Goal: Information Seeking & Learning: Learn about a topic

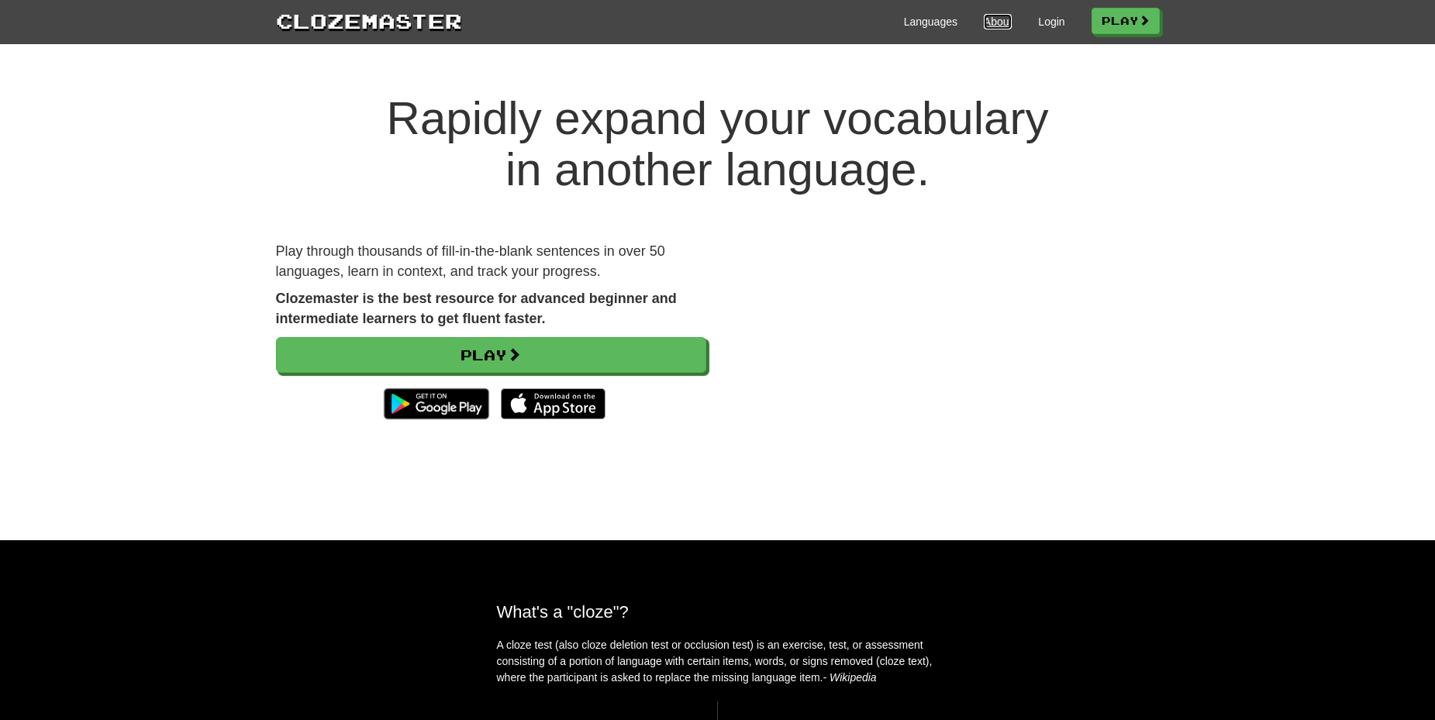
click at [997, 23] on link "About" at bounding box center [998, 22] width 29 height 16
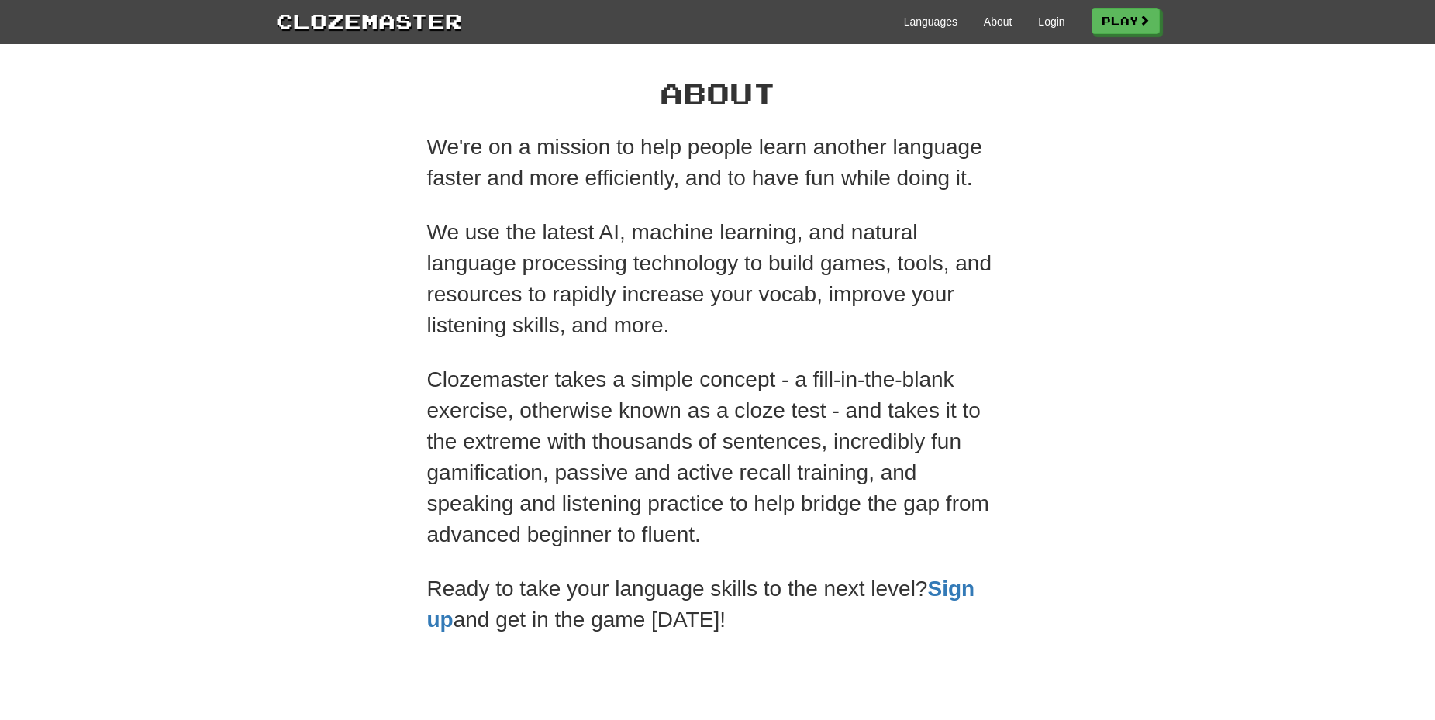
click at [647, 208] on div "We're on a mission to help people learn another language faster and more effici…" at bounding box center [717, 384] width 581 height 504
click at [771, 251] on p "We use the latest AI, machine learning, and natural language processing technol…" at bounding box center [717, 279] width 581 height 124
click at [439, 622] on link "Sign up" at bounding box center [701, 604] width 548 height 55
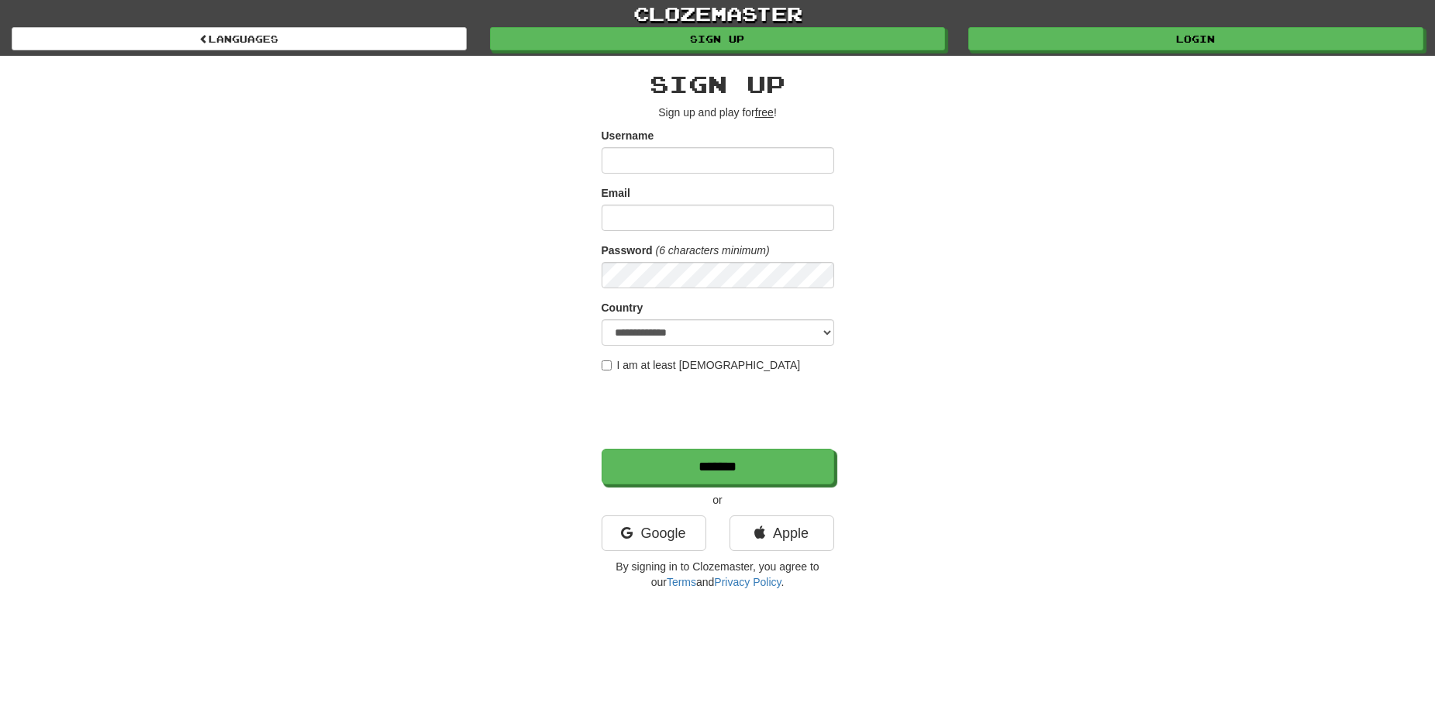
click at [1010, 253] on div "**********" at bounding box center [717, 327] width 907 height 542
click at [646, 527] on link "Google" at bounding box center [653, 533] width 105 height 36
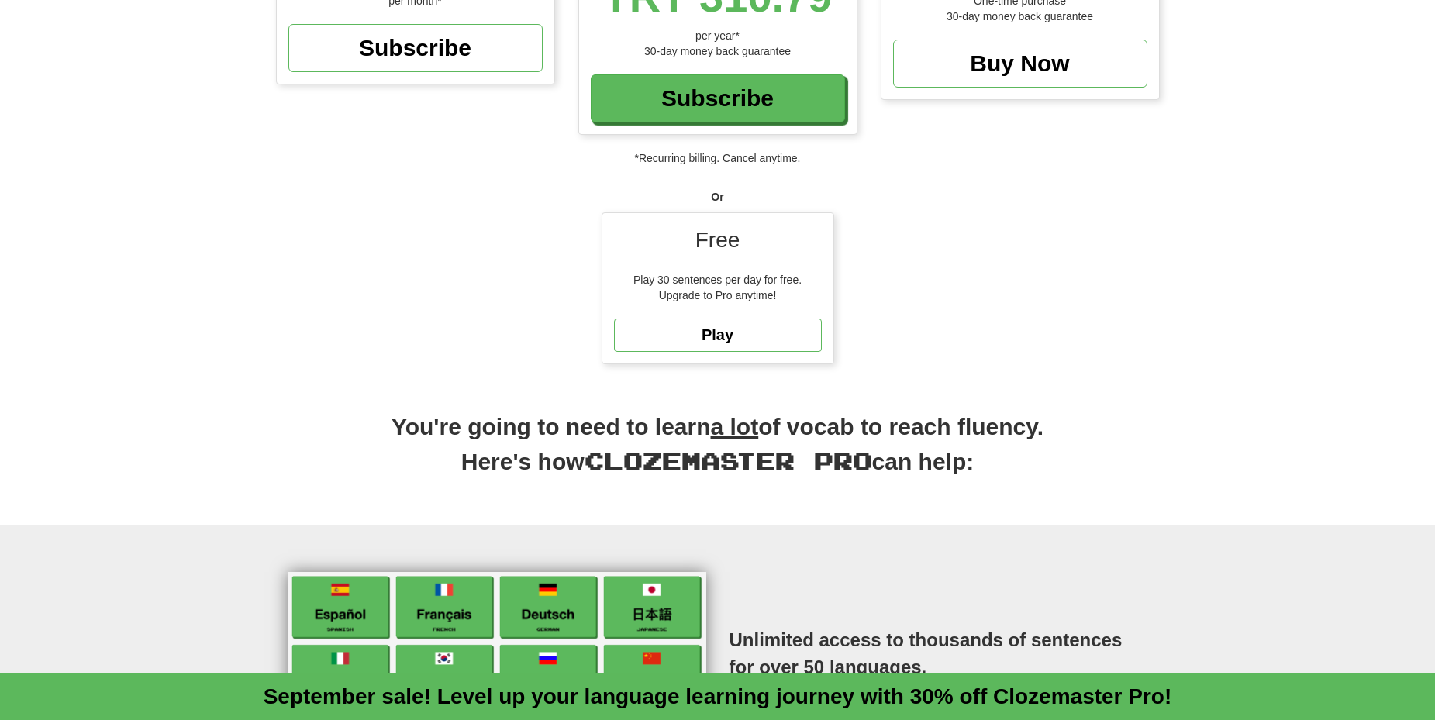
scroll to position [388, 0]
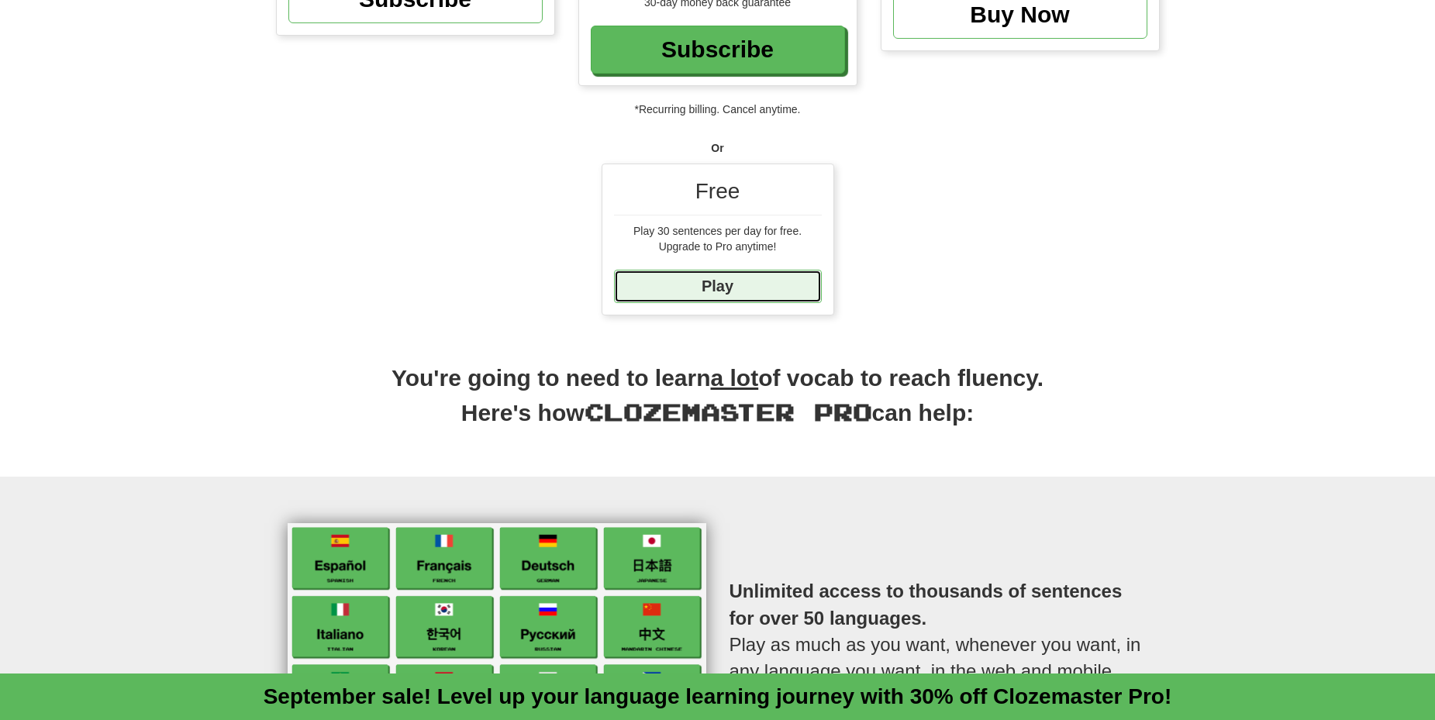
click at [655, 276] on link "Play" at bounding box center [718, 286] width 208 height 33
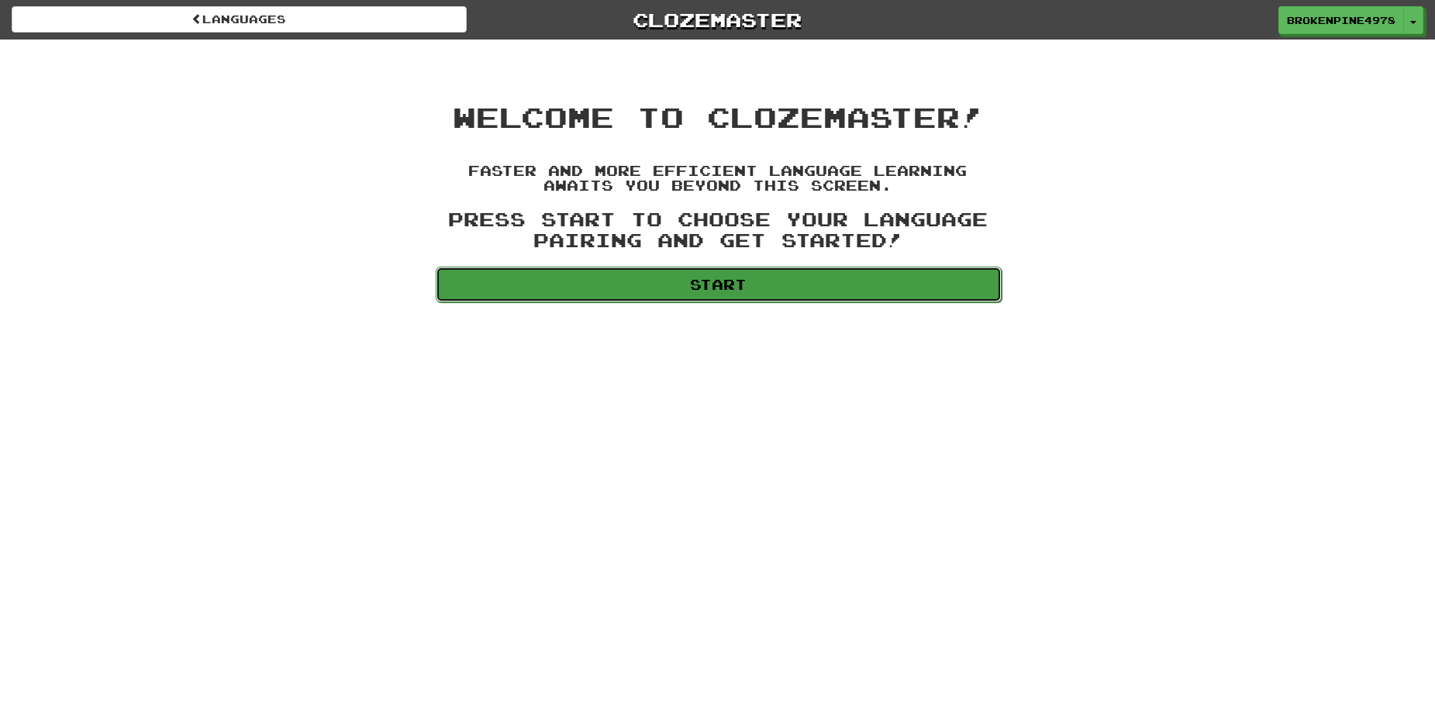
click at [658, 279] on link "Start" at bounding box center [719, 285] width 566 height 36
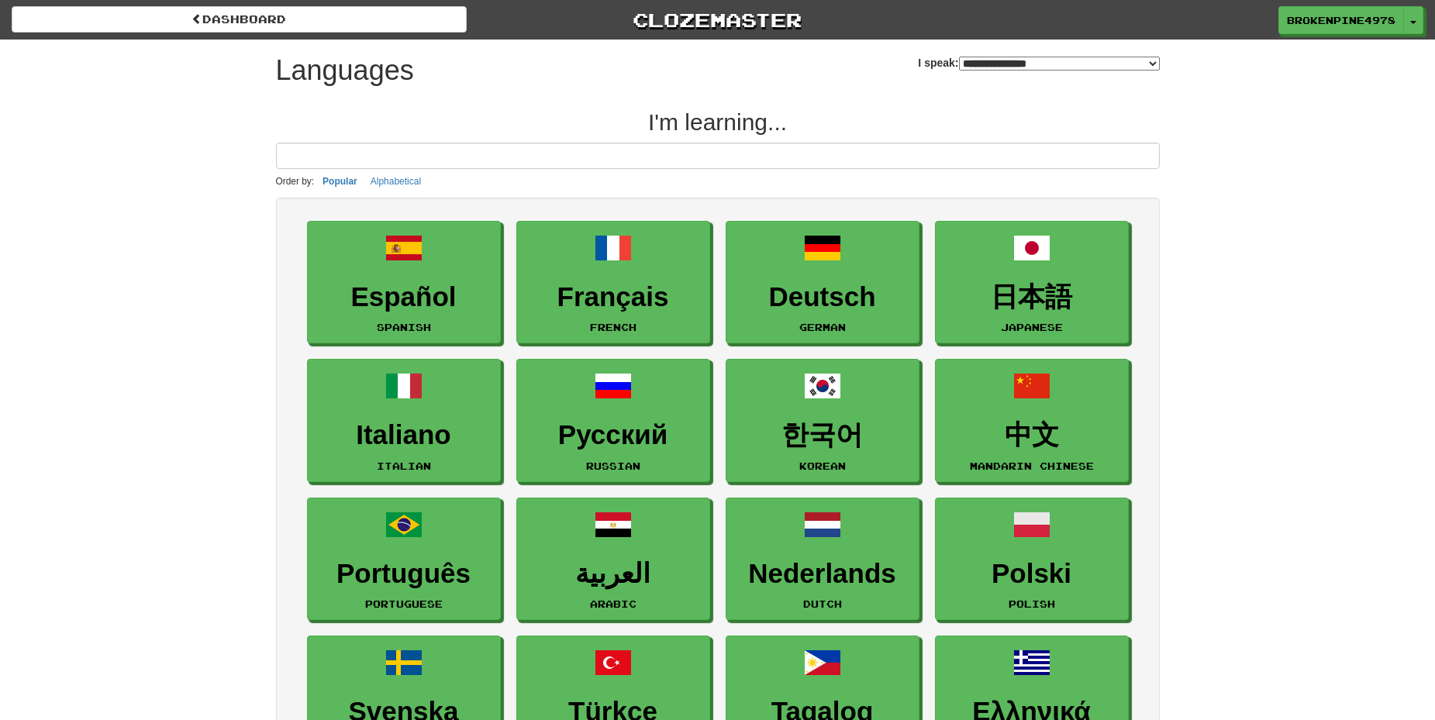
select select "*******"
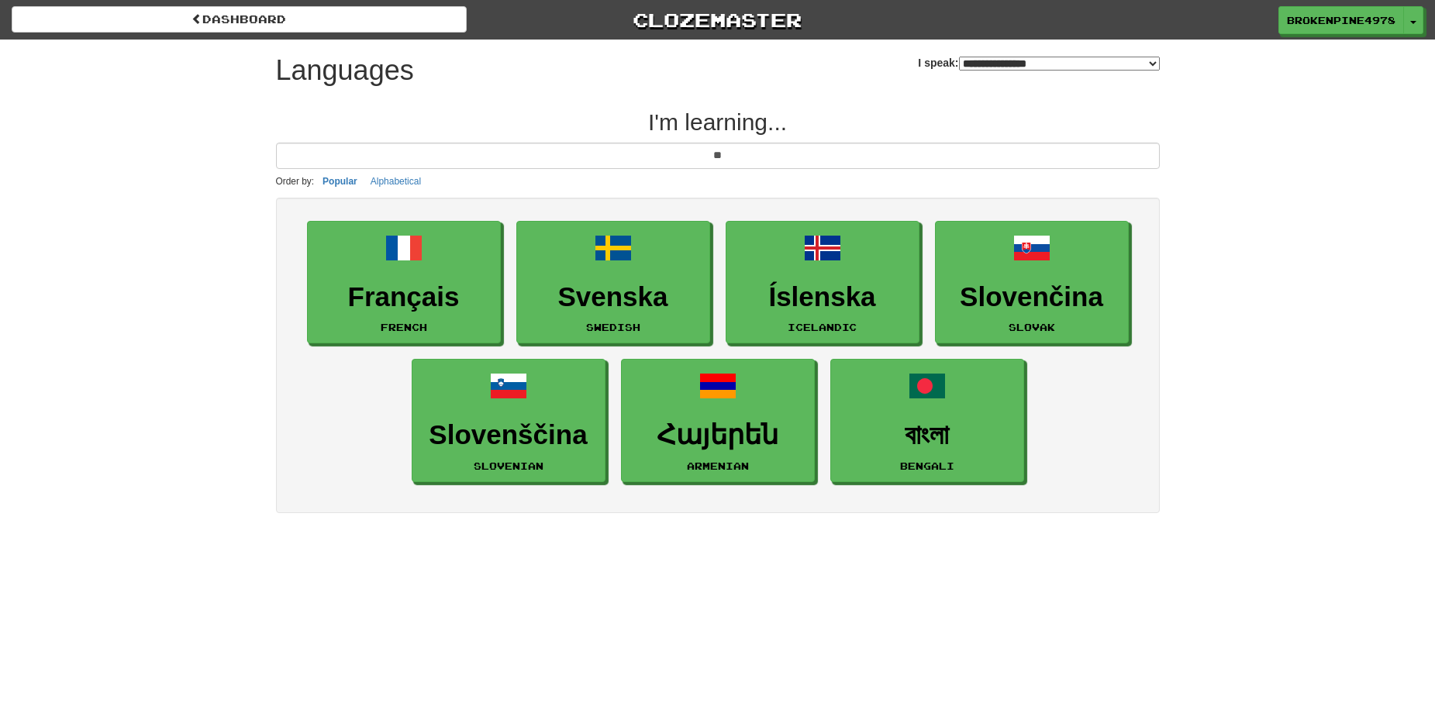
type input "***"
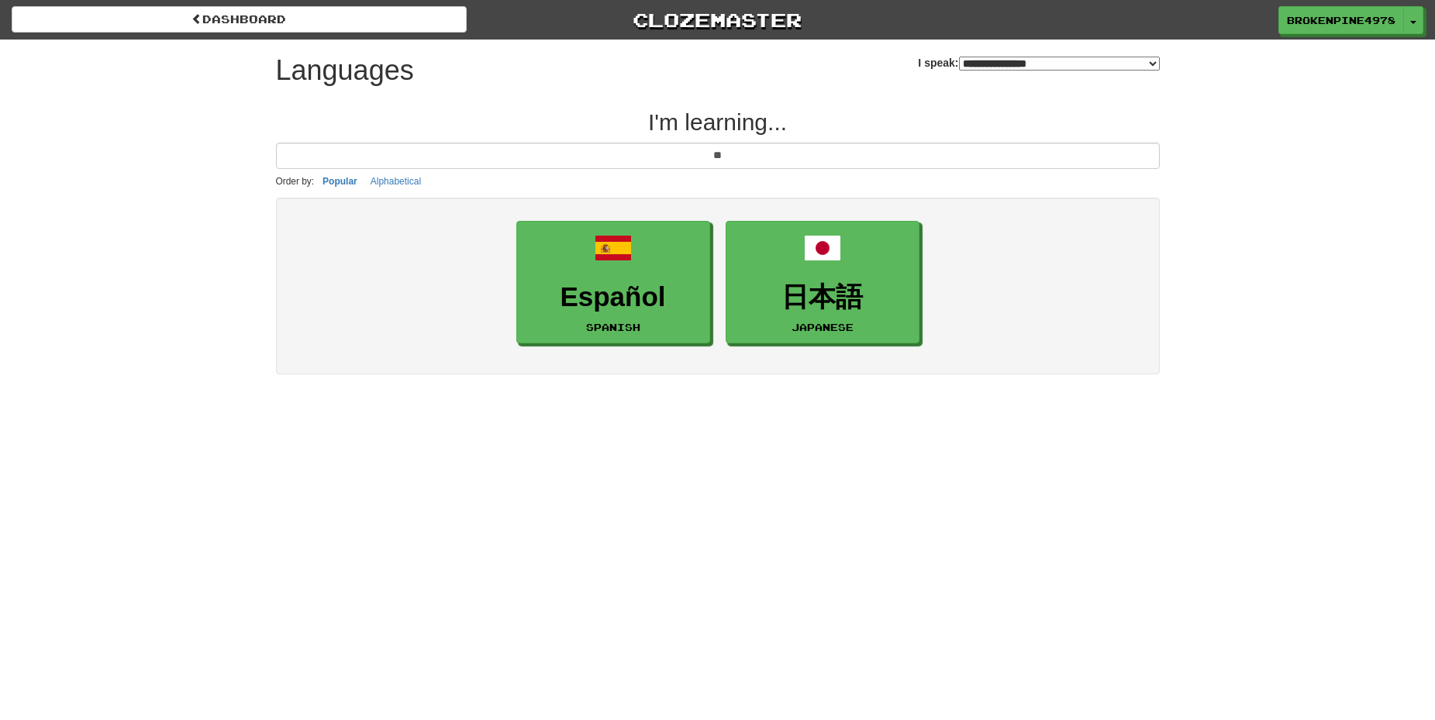
type input "*"
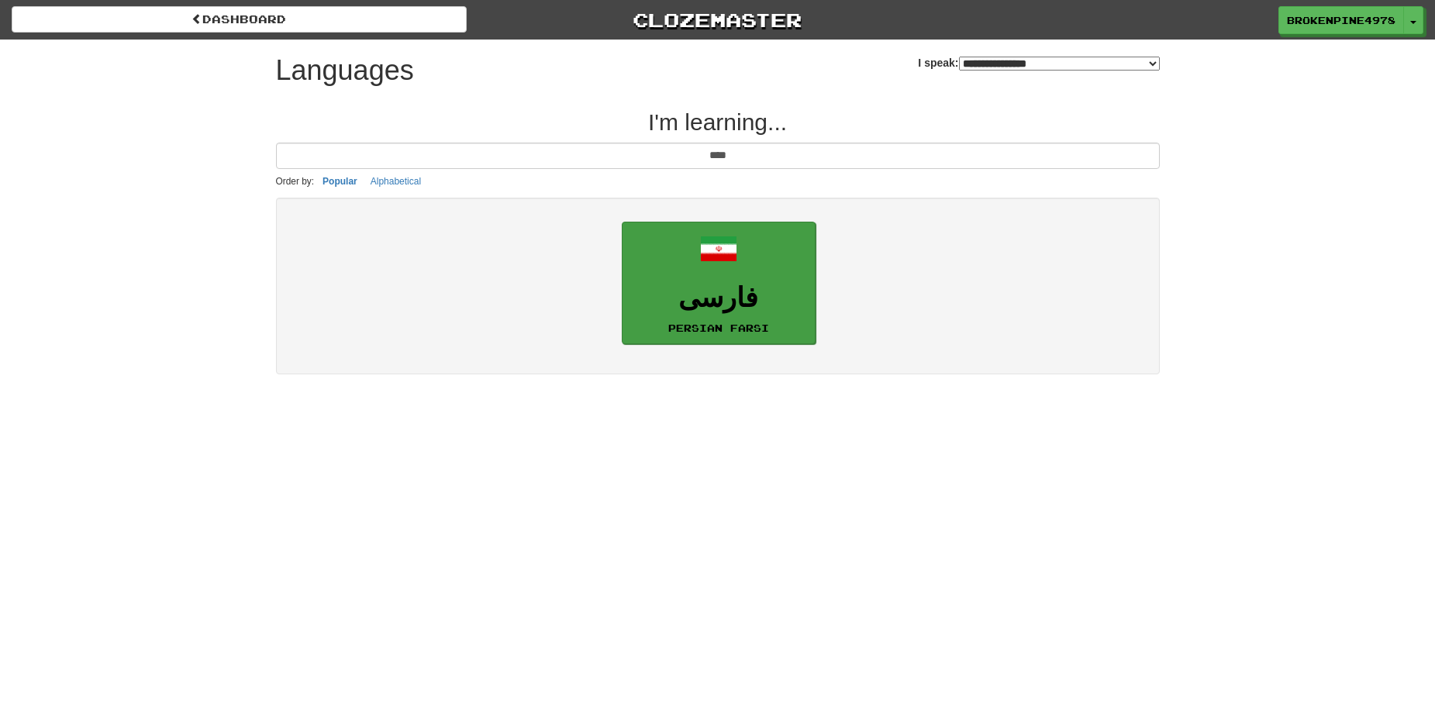
type input "****"
click at [787, 304] on h3 "فارسی" at bounding box center [718, 298] width 177 height 30
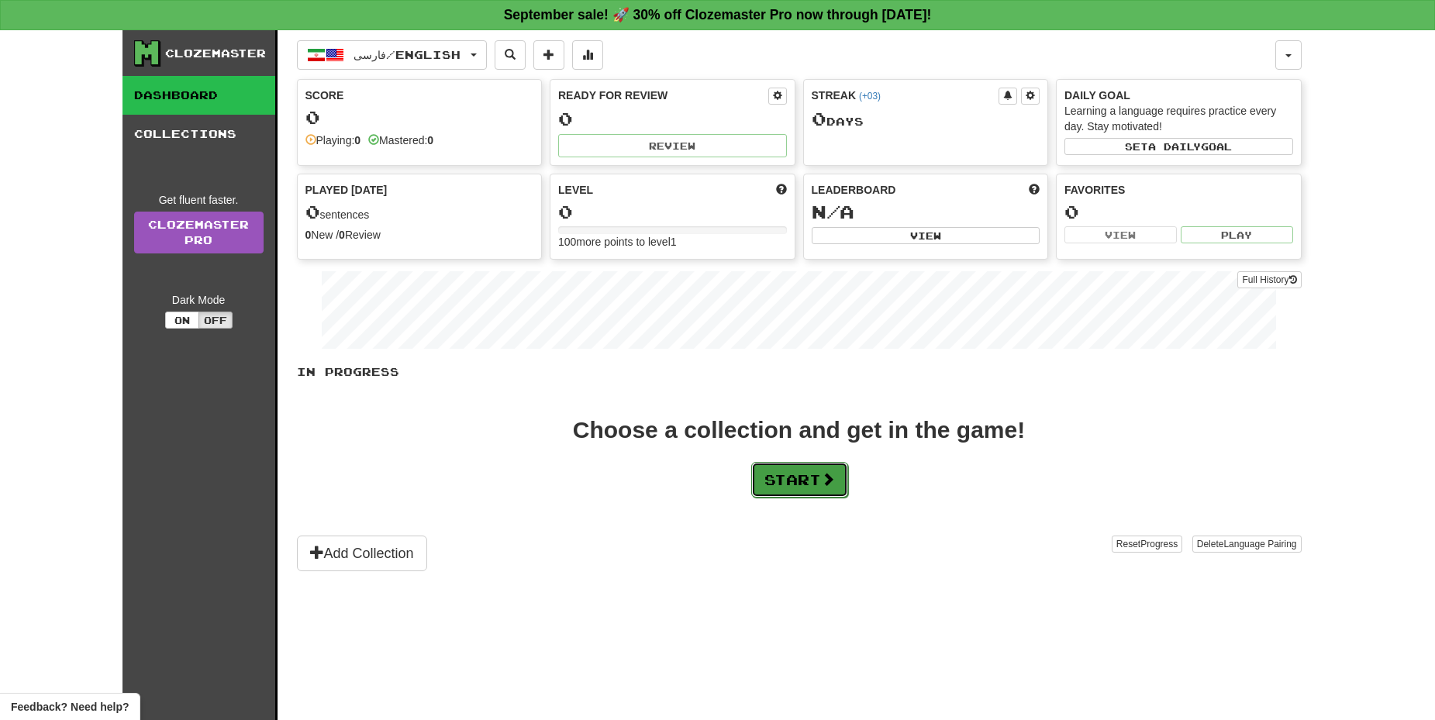
click at [810, 472] on button "Start" at bounding box center [799, 480] width 97 height 36
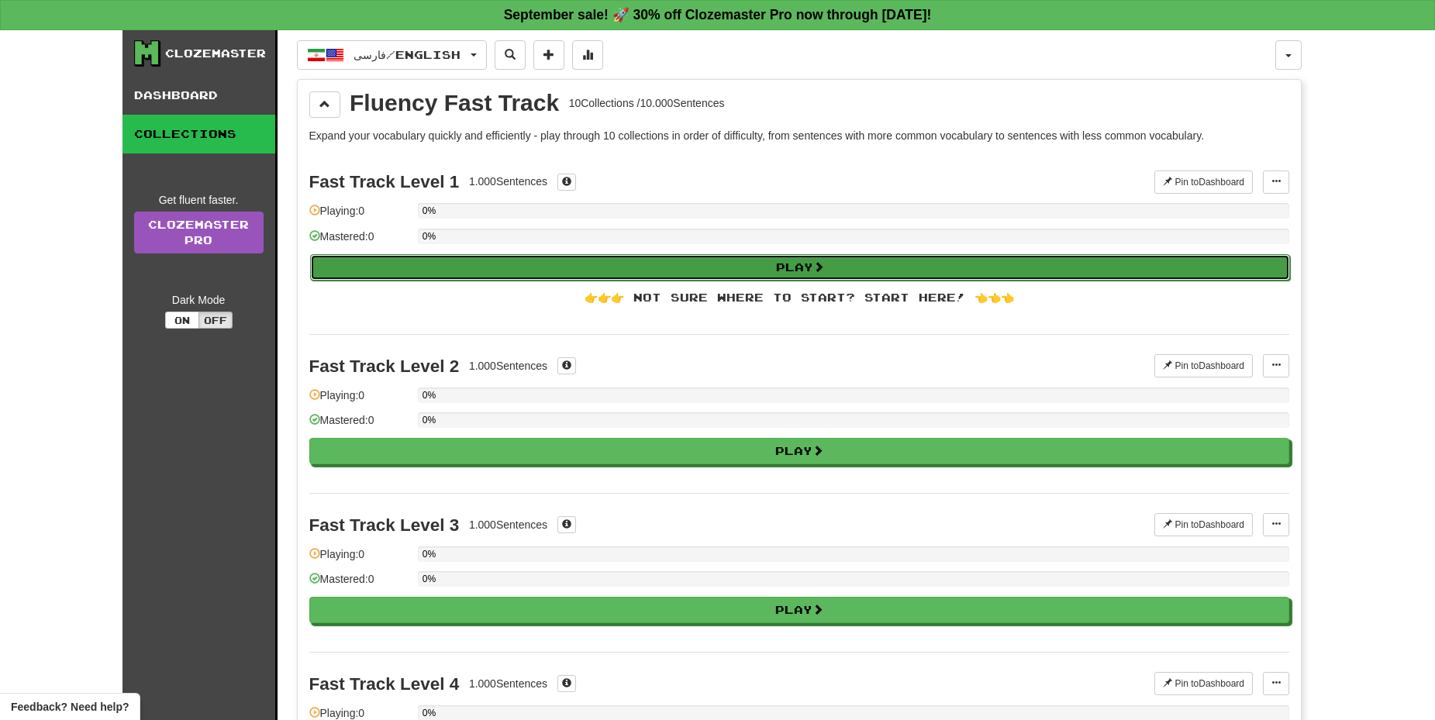
click at [818, 267] on span at bounding box center [818, 266] width 11 height 11
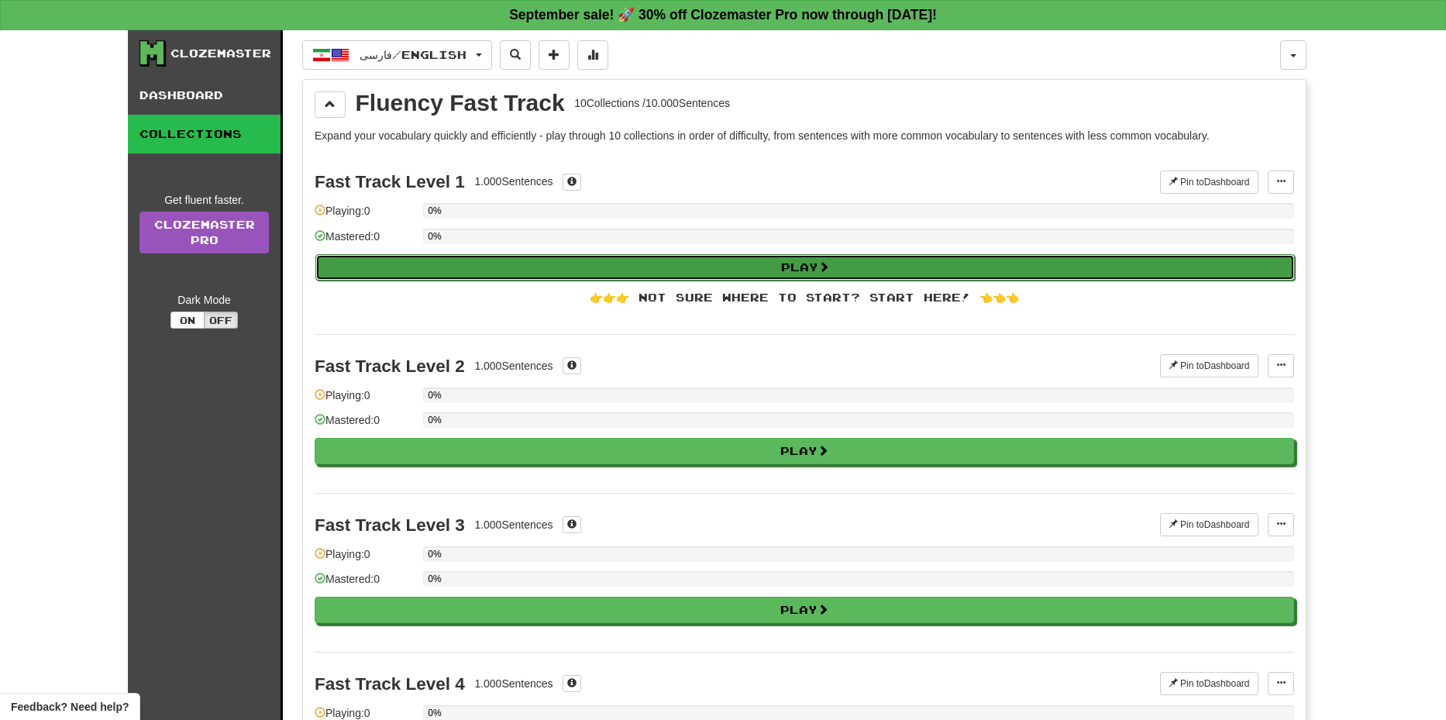
select select "**"
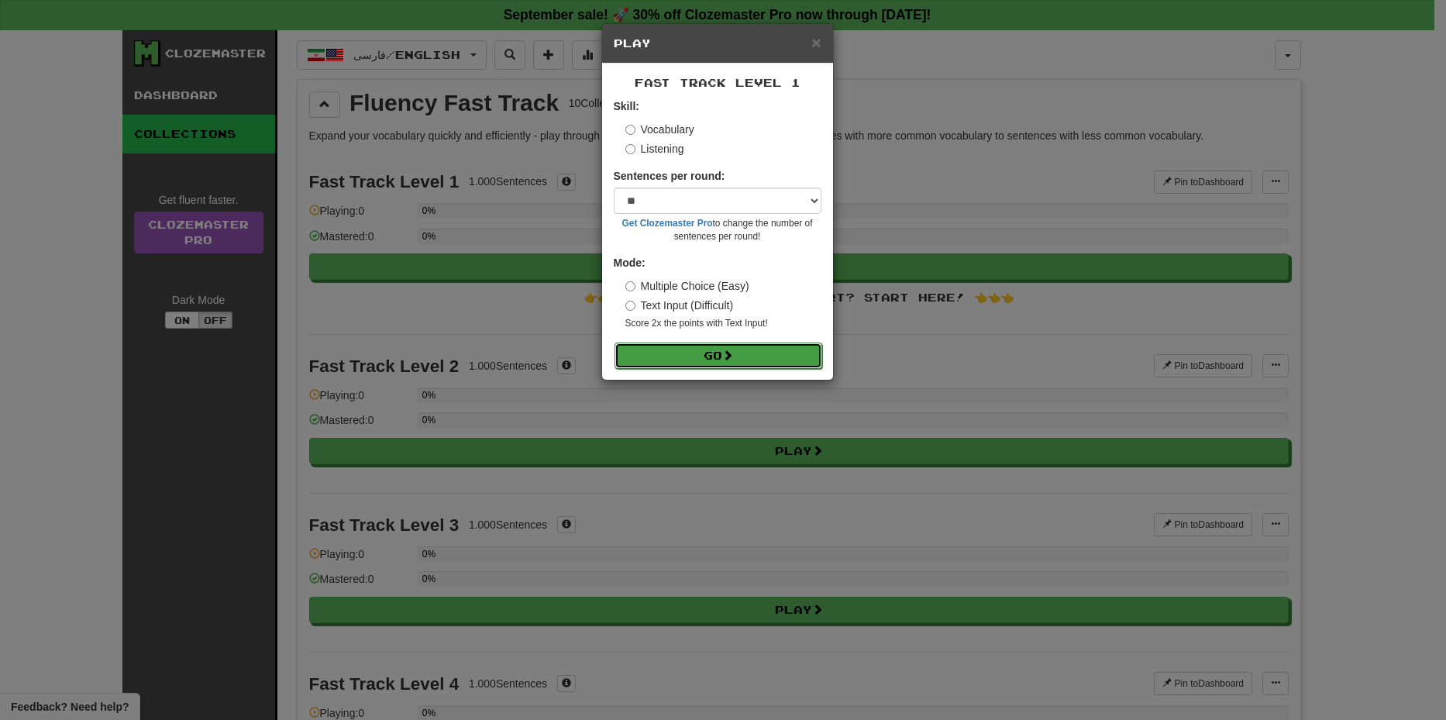
drag, startPoint x: 722, startPoint y: 352, endPoint x: 691, endPoint y: 352, distance: 31.0
click at [691, 352] on button "Go" at bounding box center [719, 356] width 208 height 26
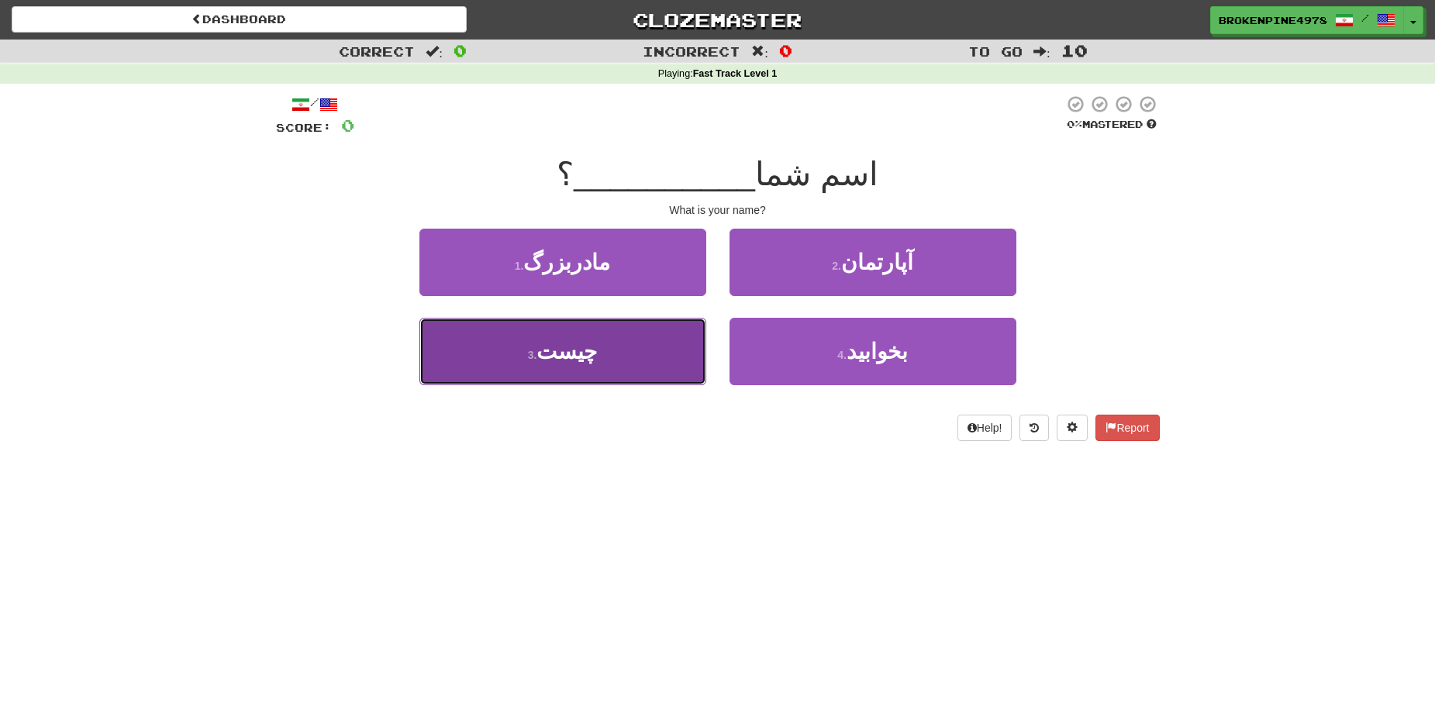
click at [686, 355] on button "3 . چیست" at bounding box center [562, 351] width 287 height 67
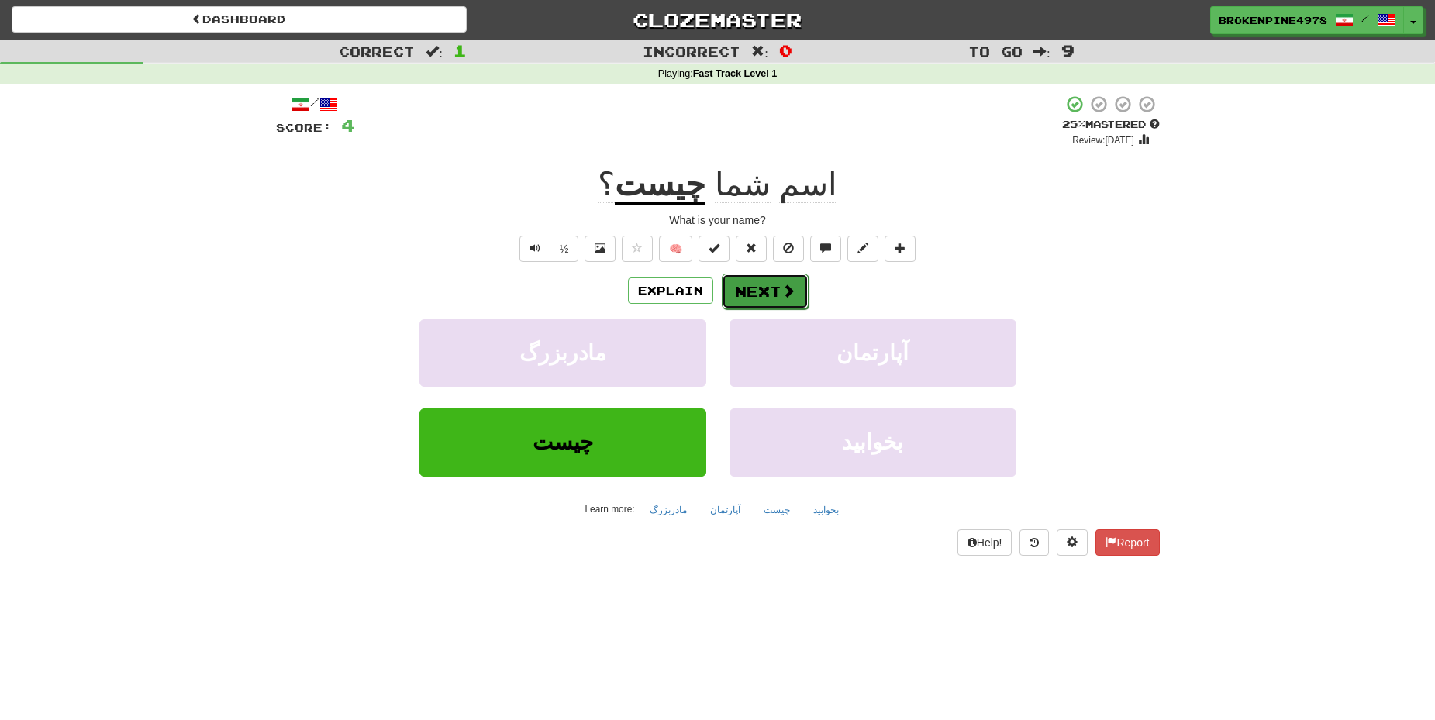
click at [773, 288] on button "Next" at bounding box center [765, 292] width 87 height 36
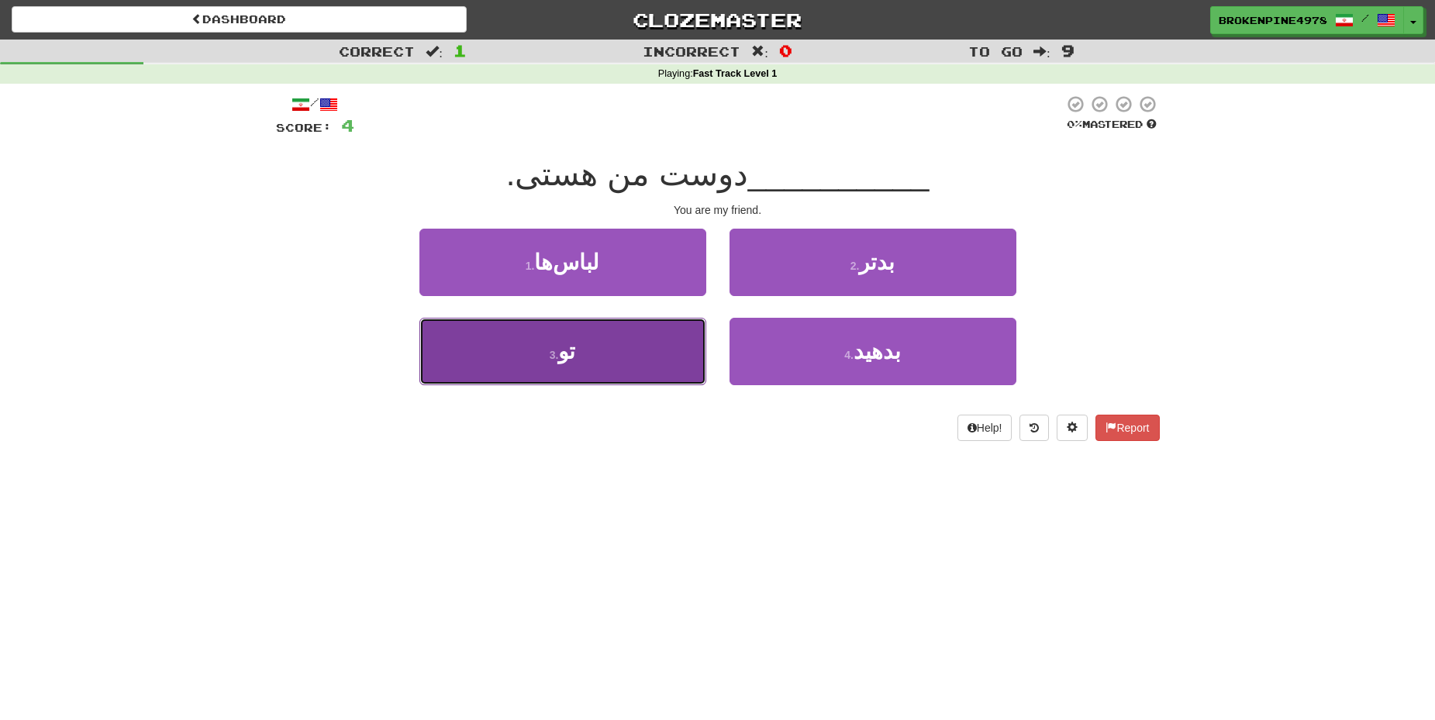
click at [601, 360] on button "3 . تو" at bounding box center [562, 351] width 287 height 67
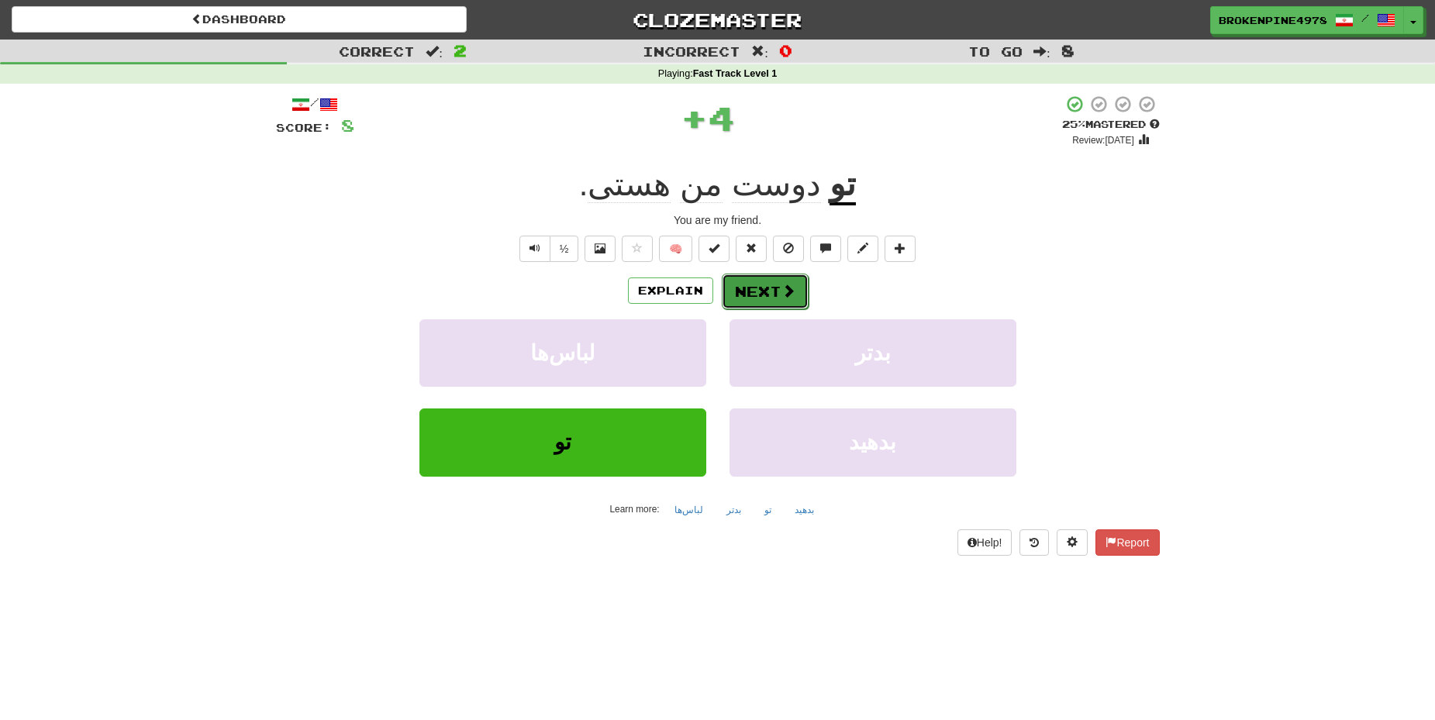
click at [770, 293] on button "Next" at bounding box center [765, 292] width 87 height 36
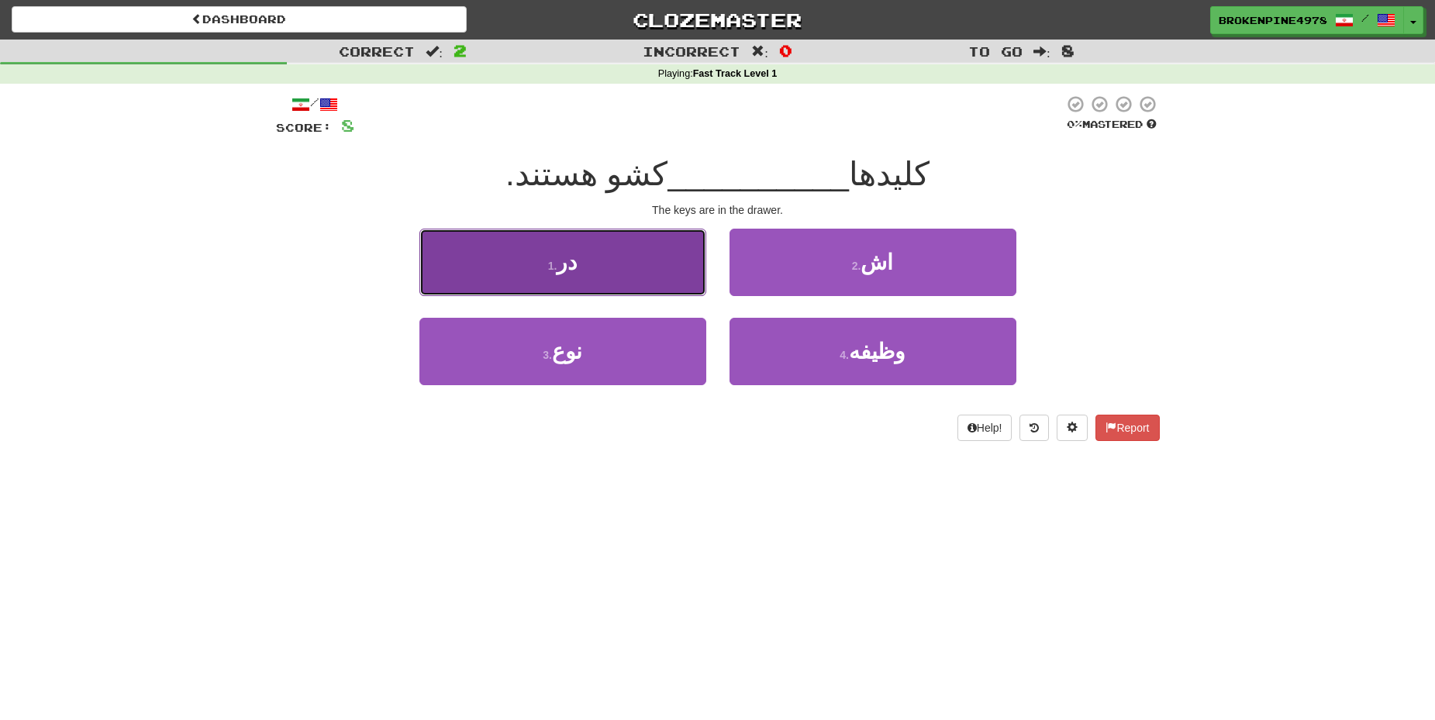
click at [661, 277] on button "1 . در" at bounding box center [562, 262] width 287 height 67
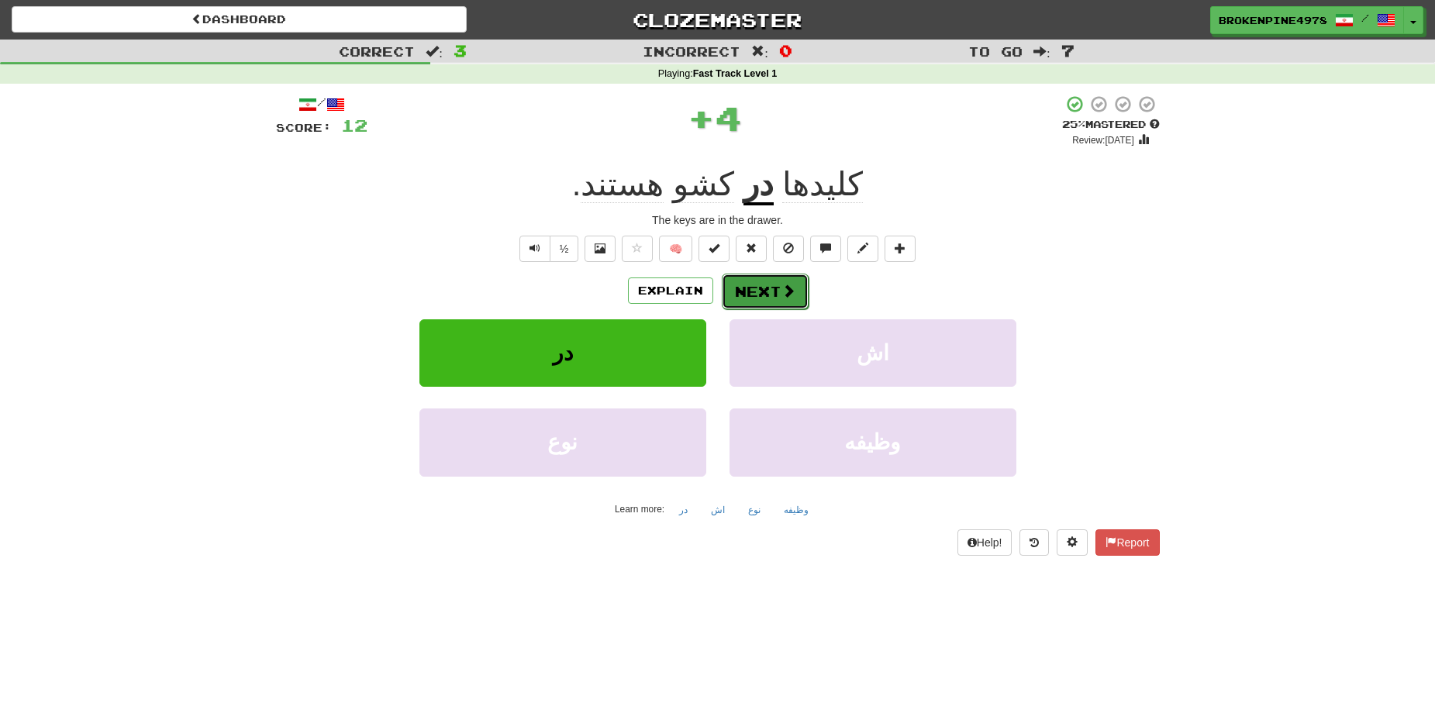
click at [773, 287] on button "Next" at bounding box center [765, 292] width 87 height 36
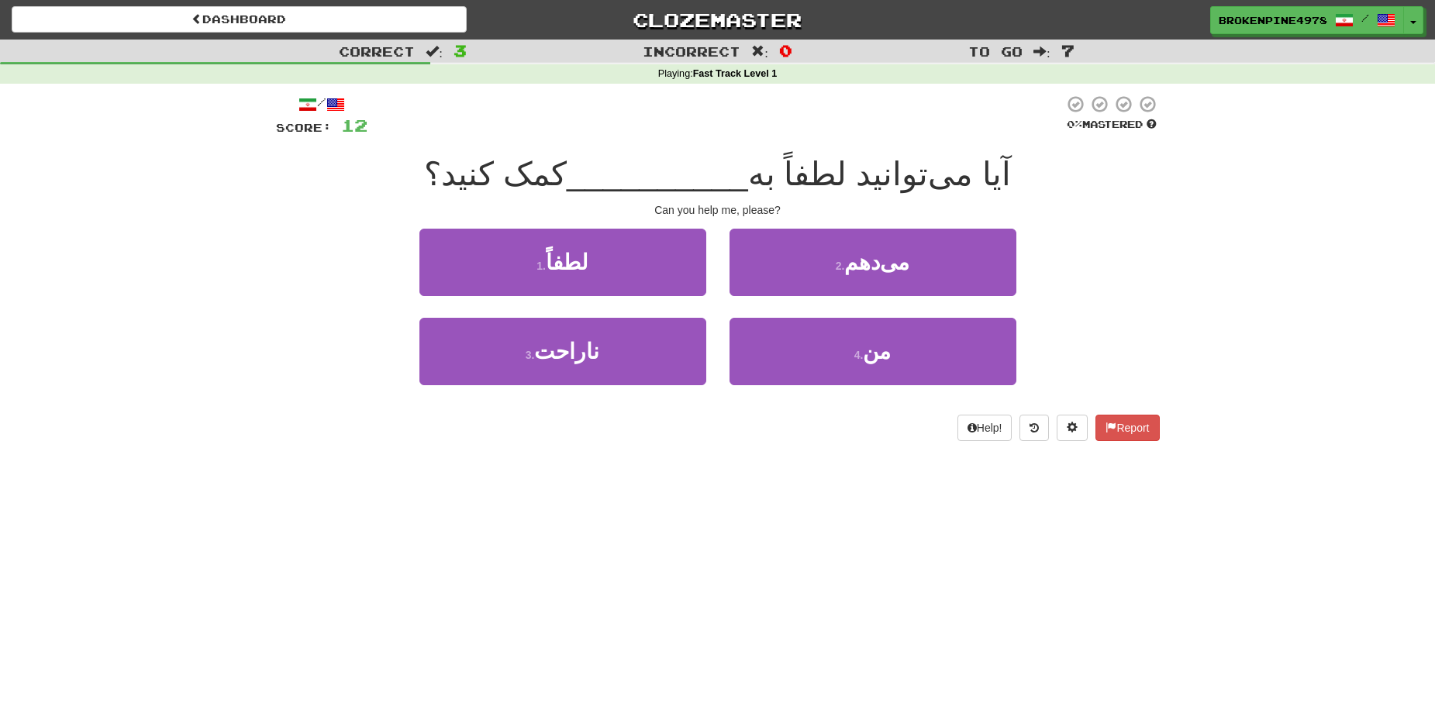
click at [1307, 436] on div "Correct : 3 Incorrect : 0 To go : 7 Playing : Fast Track Level 1 / Score: 12 0 …" at bounding box center [717, 251] width 1435 height 423
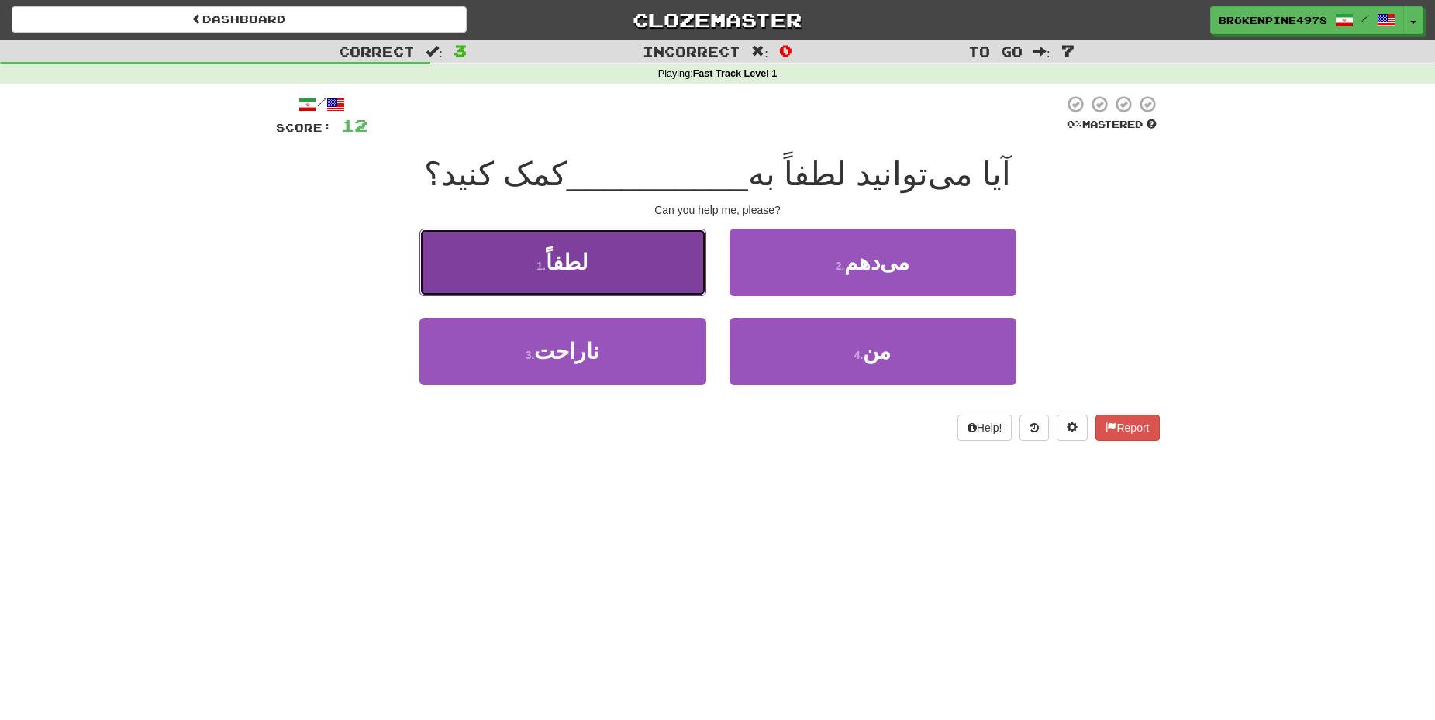
click at [663, 277] on button "1 . لطفاً" at bounding box center [562, 262] width 287 height 67
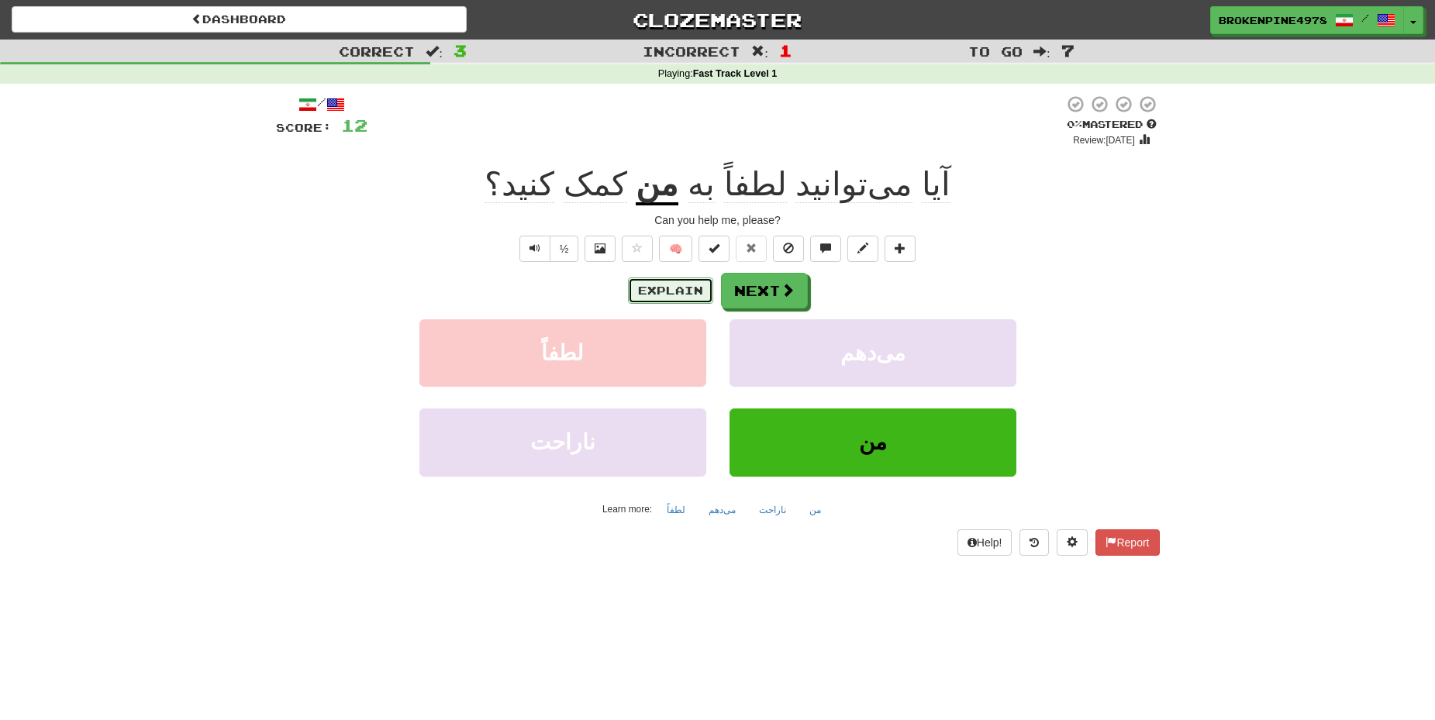
click at [677, 299] on button "Explain" at bounding box center [670, 290] width 85 height 26
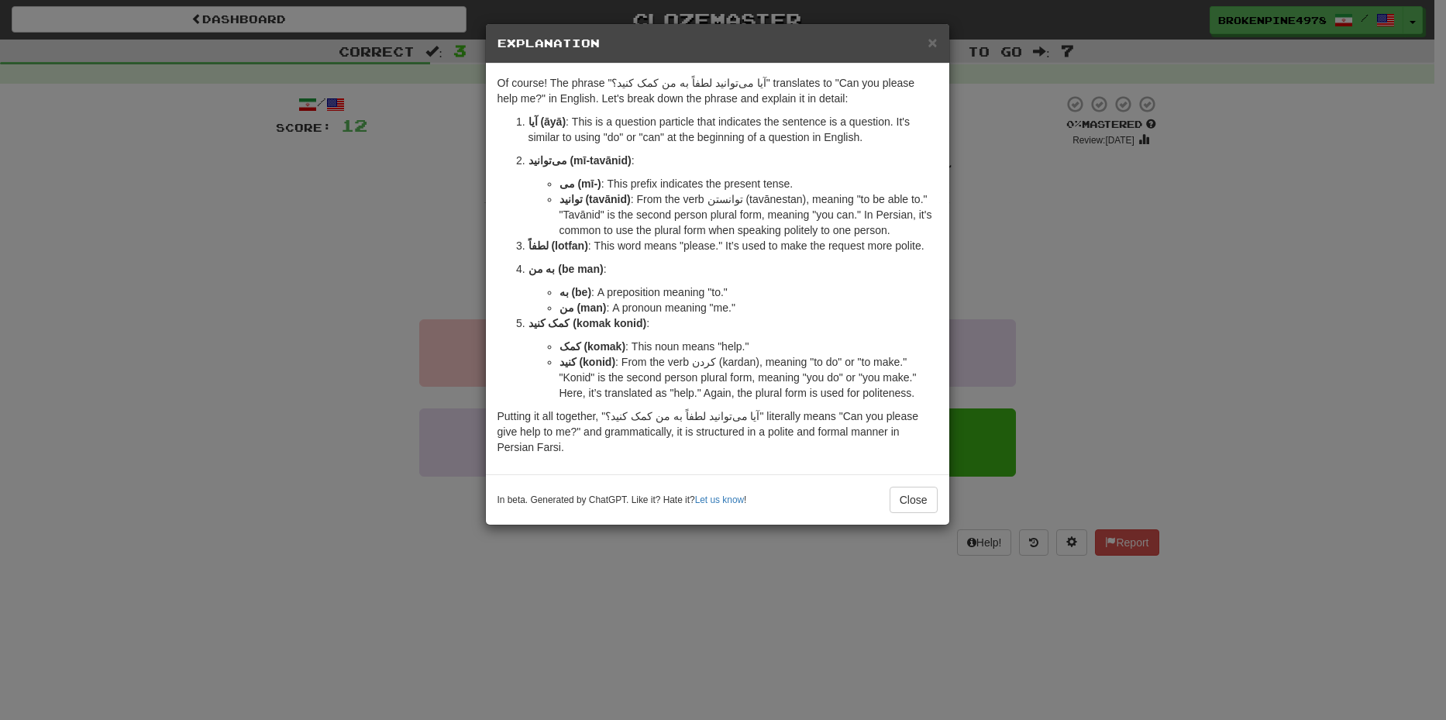
click at [1183, 230] on div "× Explanation Of course! The phrase "آیا می‌توانید لطفاً به من کمک کنید؟" trans…" at bounding box center [723, 360] width 1446 height 720
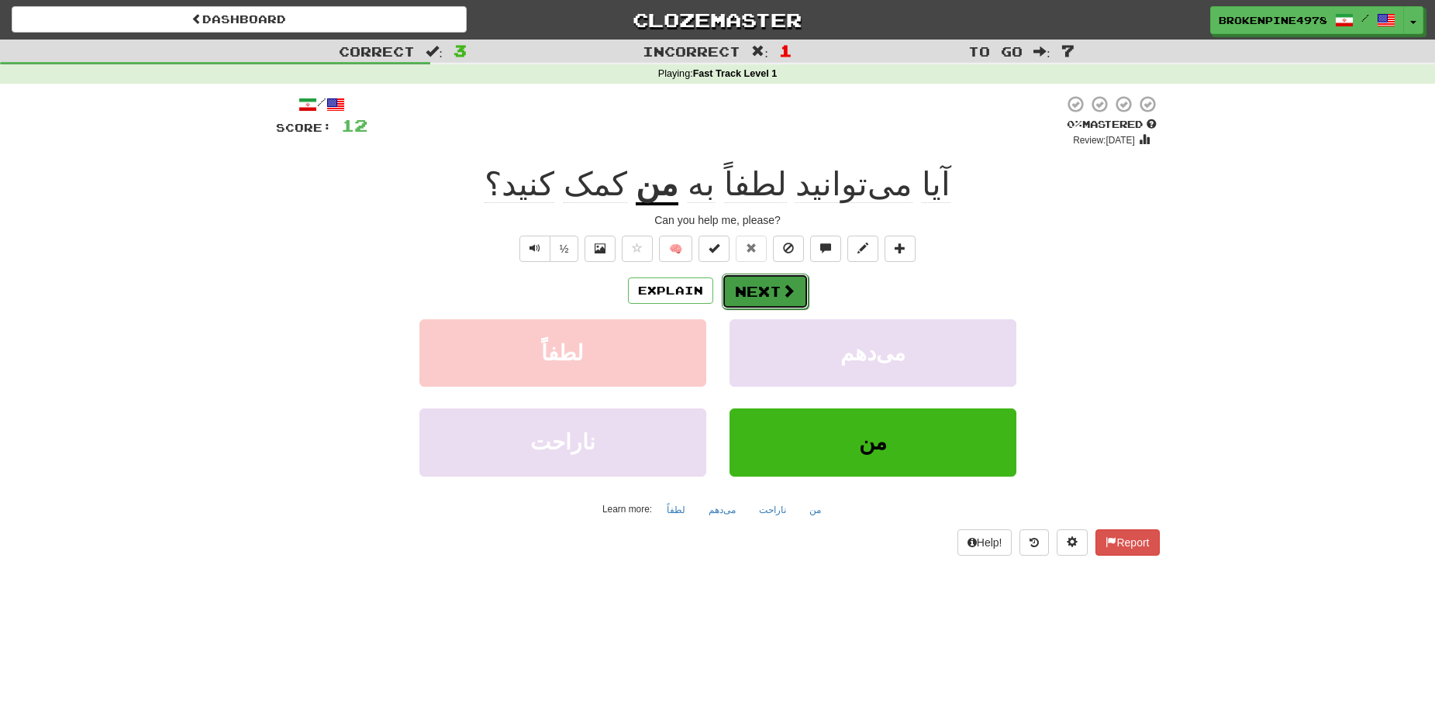
click at [787, 295] on span at bounding box center [788, 291] width 14 height 14
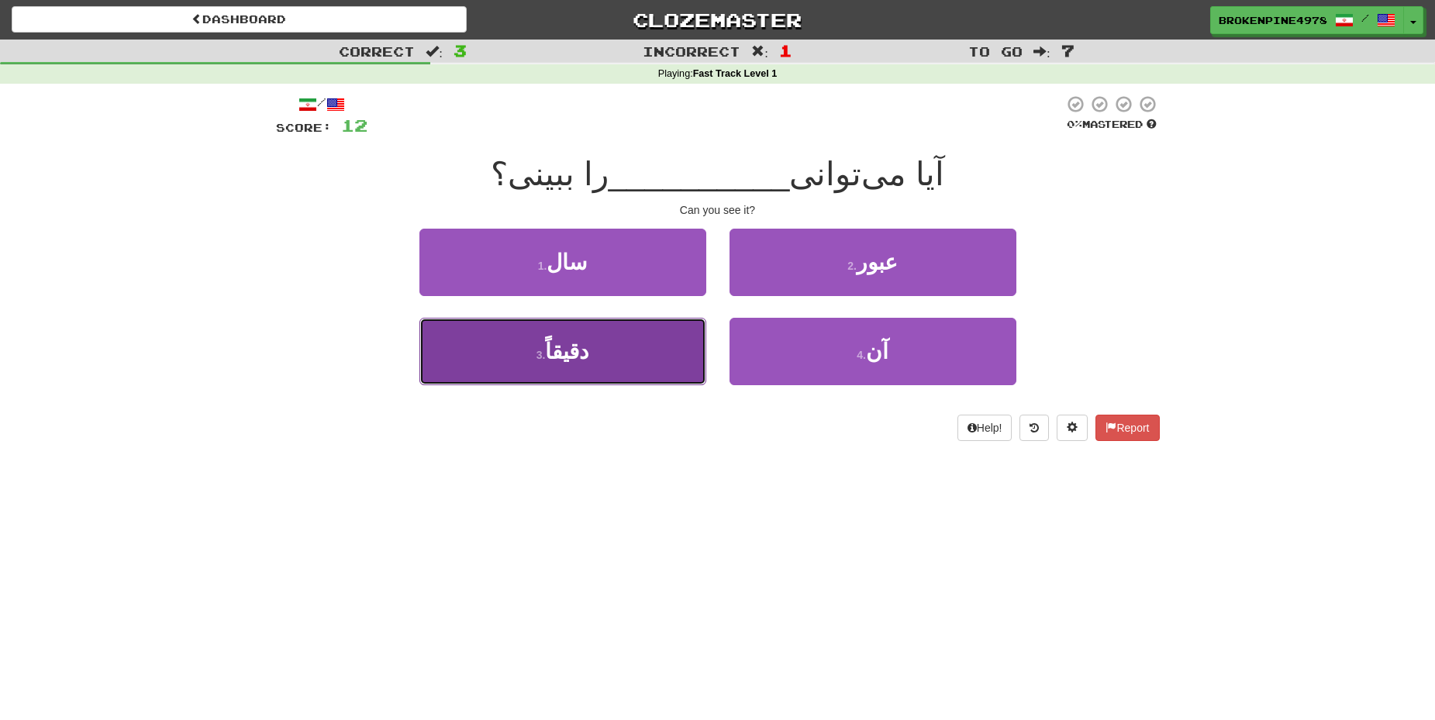
click at [615, 371] on button "3 . دقیقاً" at bounding box center [562, 351] width 287 height 67
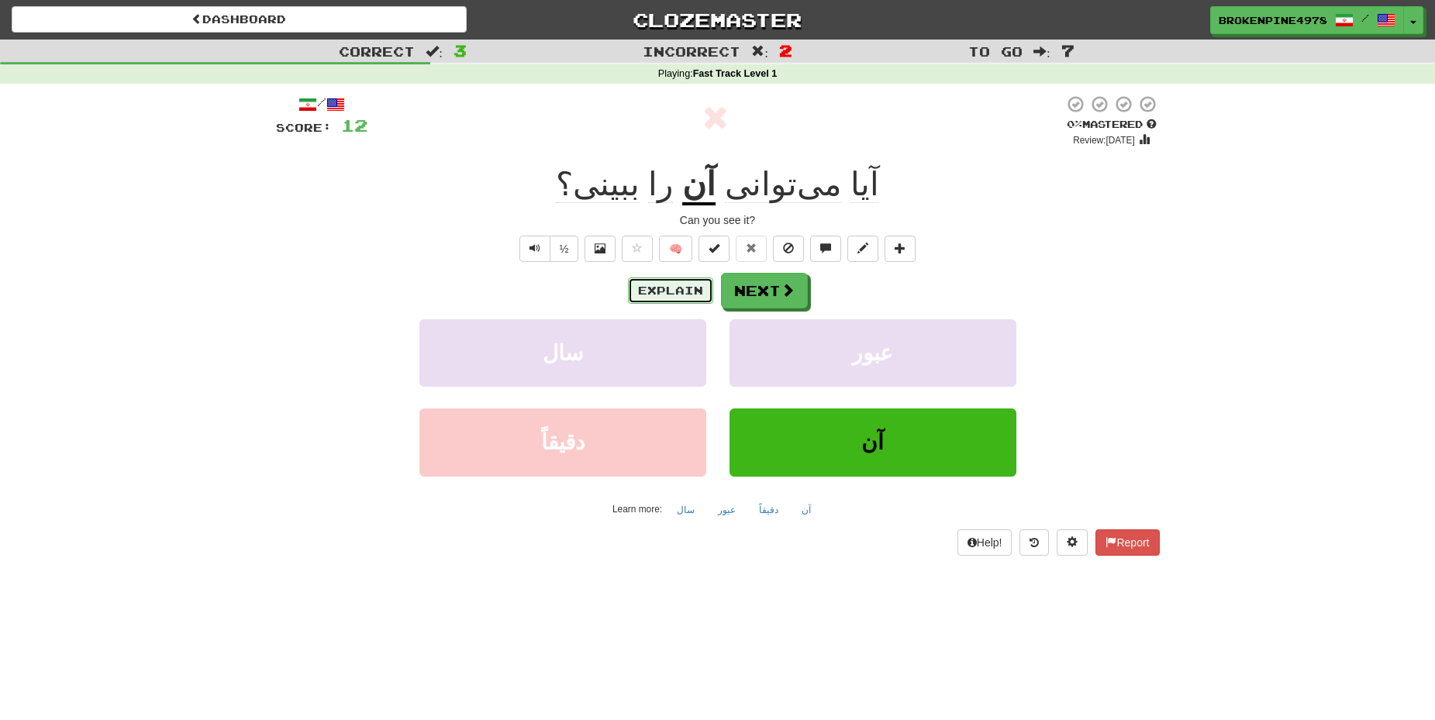
click at [656, 295] on button "Explain" at bounding box center [670, 290] width 85 height 26
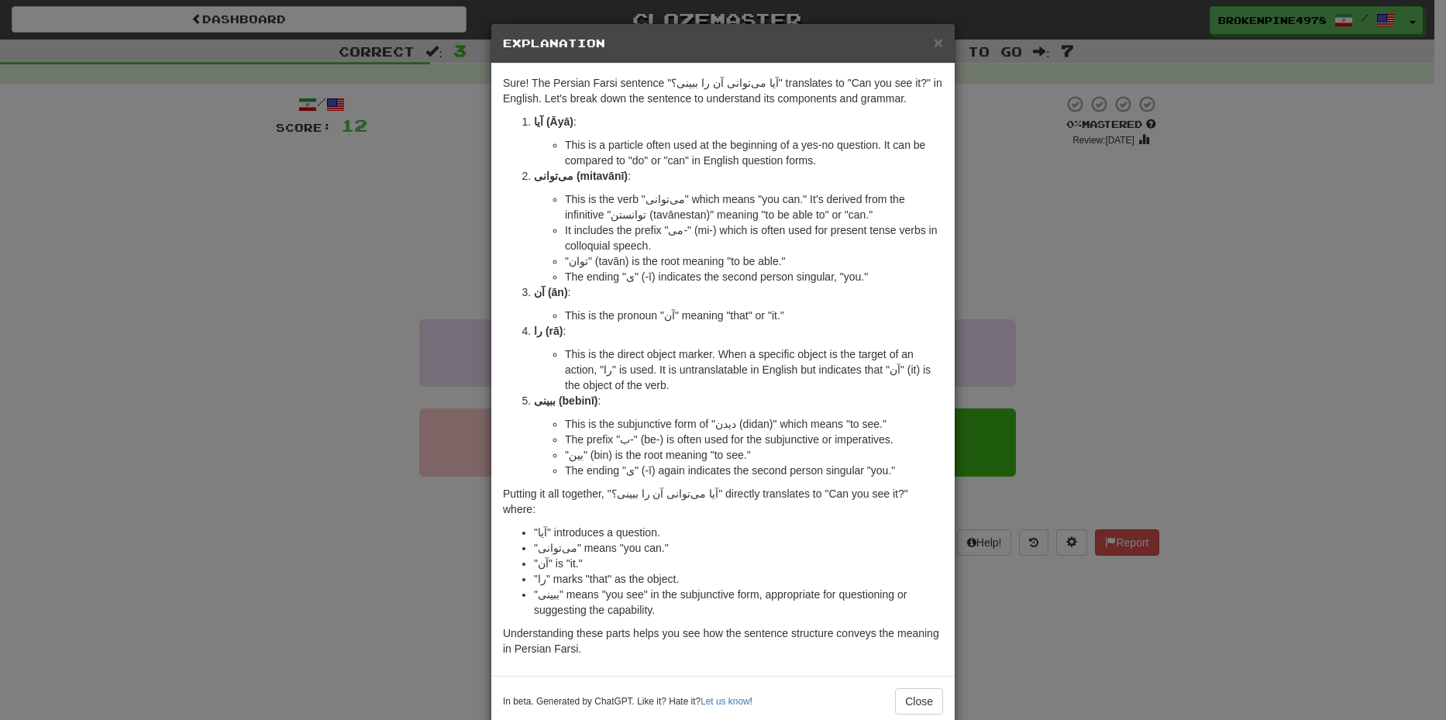
click at [1089, 275] on div "× Explanation Sure! The Persian Farsi sentence "آیا می‌توانی آن را ببینی؟" tran…" at bounding box center [723, 360] width 1446 height 720
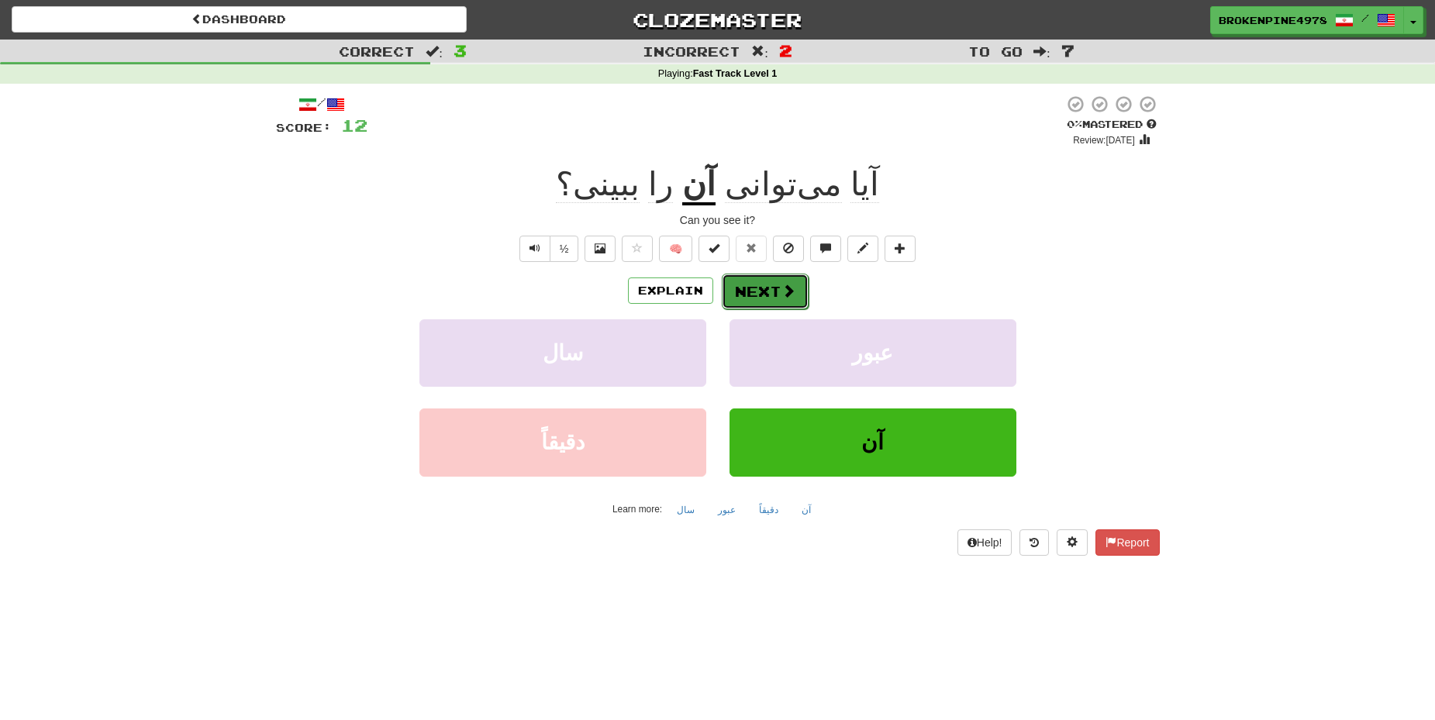
click at [726, 295] on button "Next" at bounding box center [765, 292] width 87 height 36
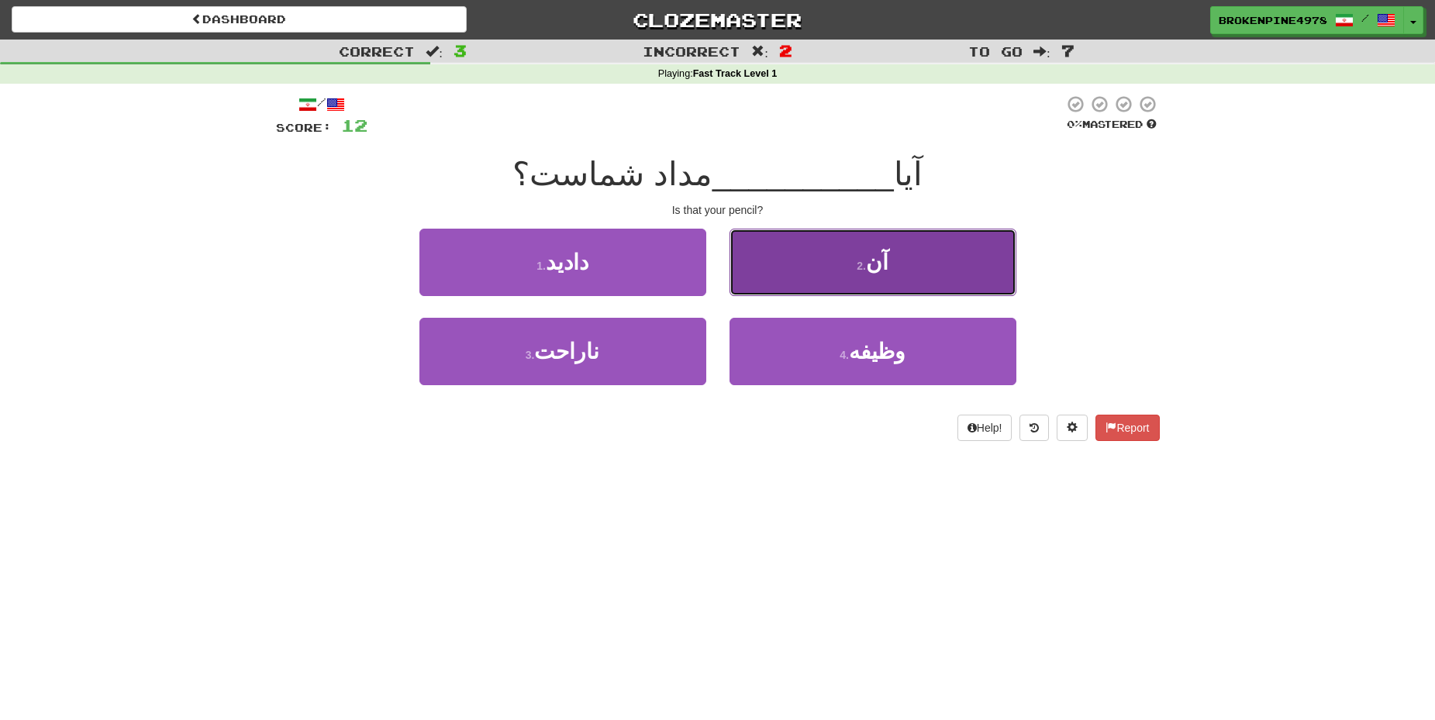
click at [914, 267] on button "2 . آن" at bounding box center [872, 262] width 287 height 67
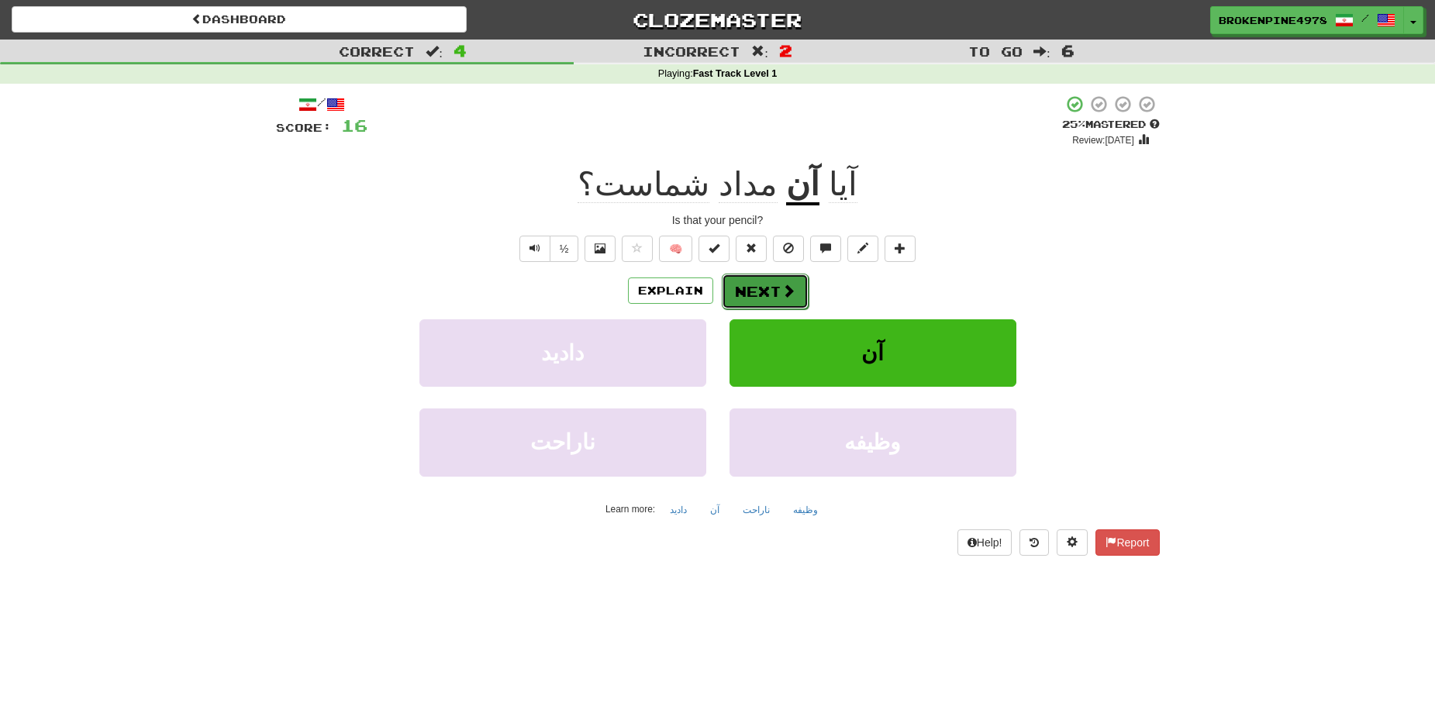
click at [790, 291] on span at bounding box center [788, 291] width 14 height 14
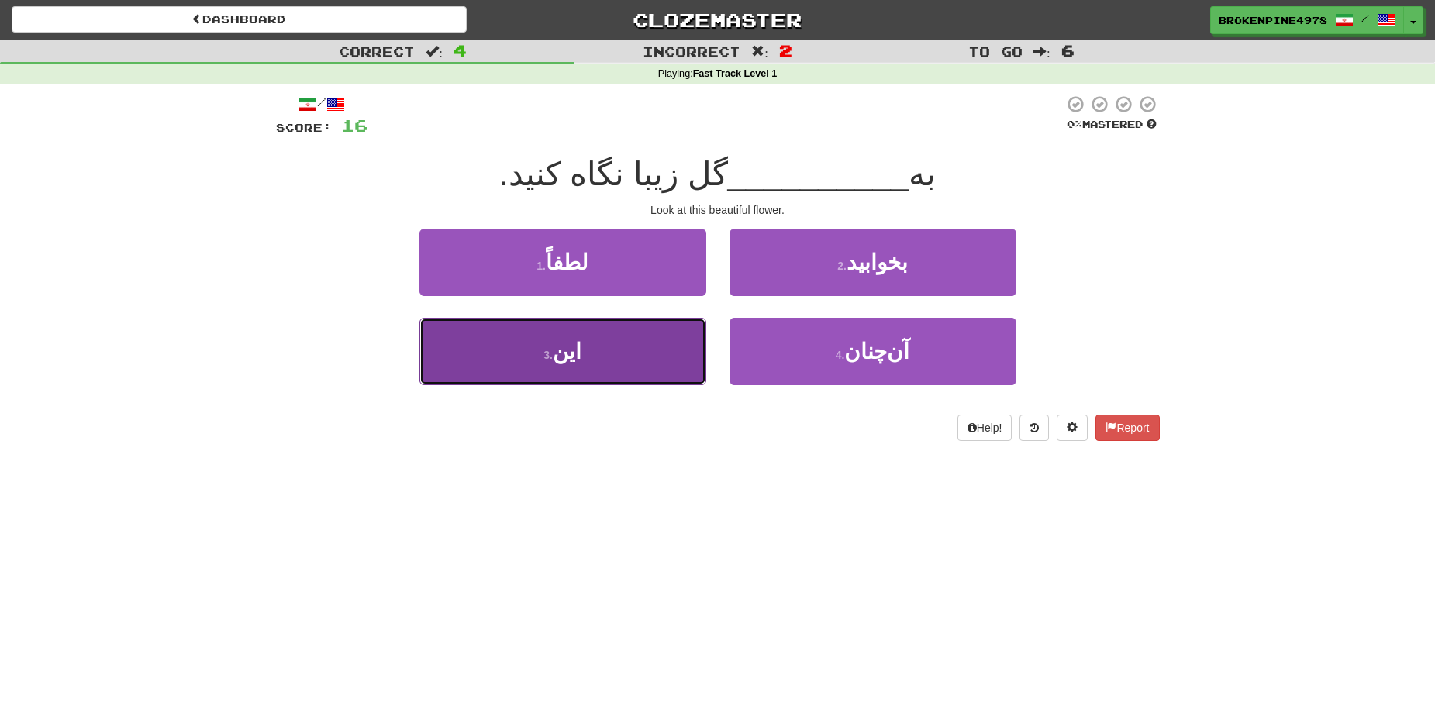
click at [611, 343] on button "3 . این" at bounding box center [562, 351] width 287 height 67
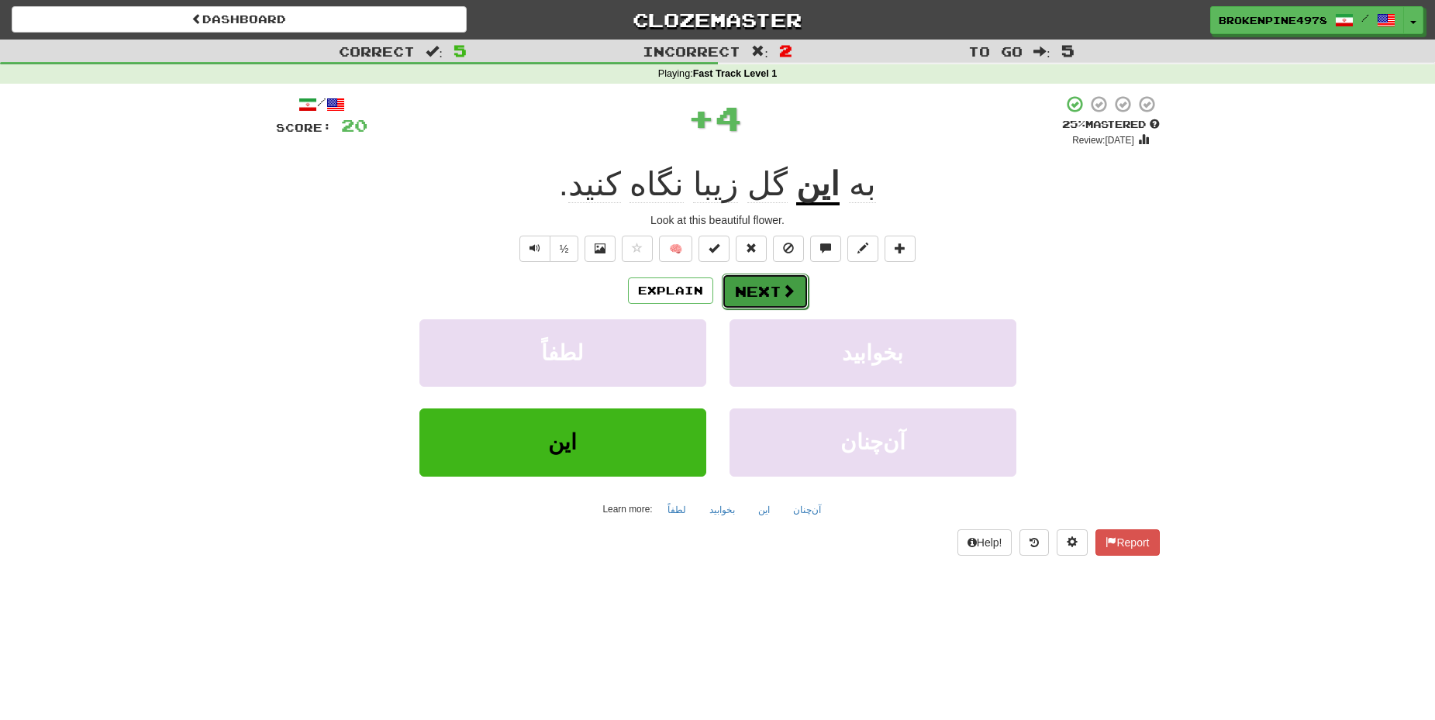
click at [779, 298] on button "Next" at bounding box center [765, 292] width 87 height 36
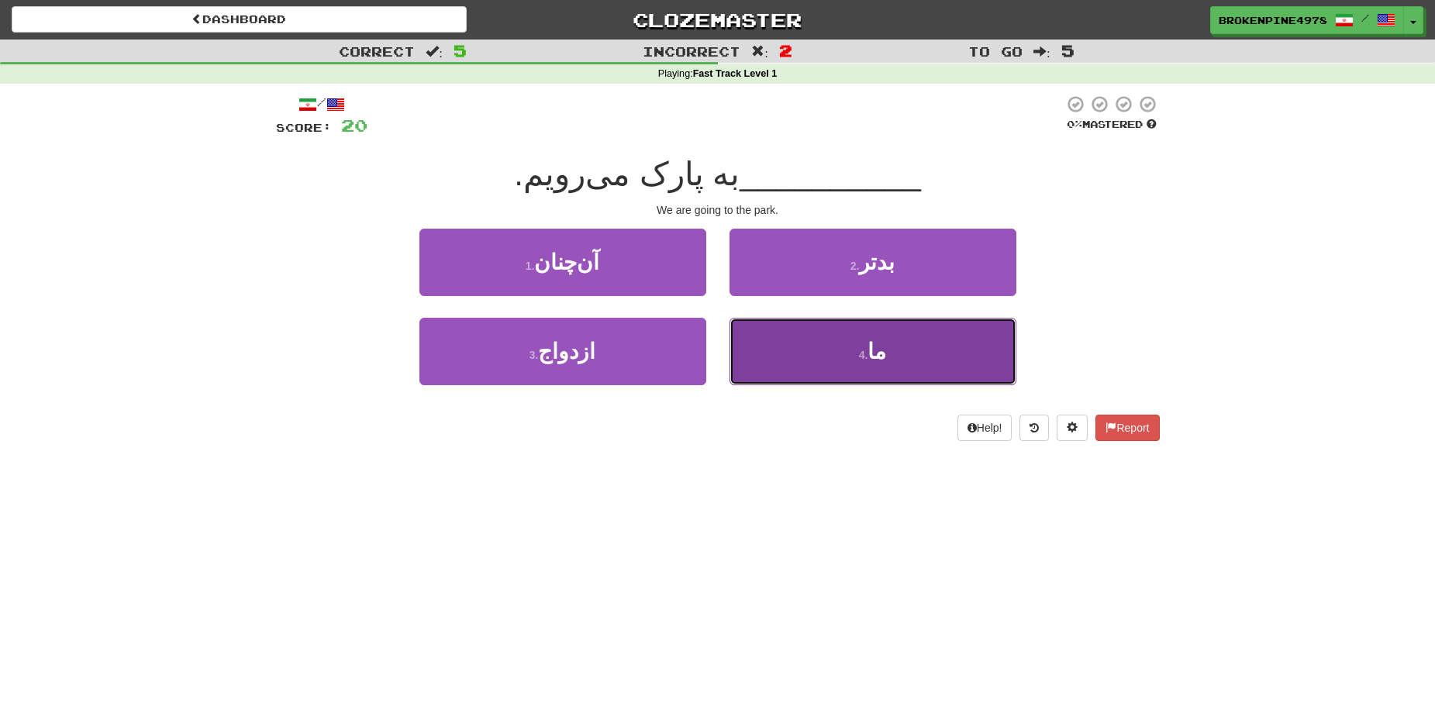
click at [801, 345] on button "4 . ما" at bounding box center [872, 351] width 287 height 67
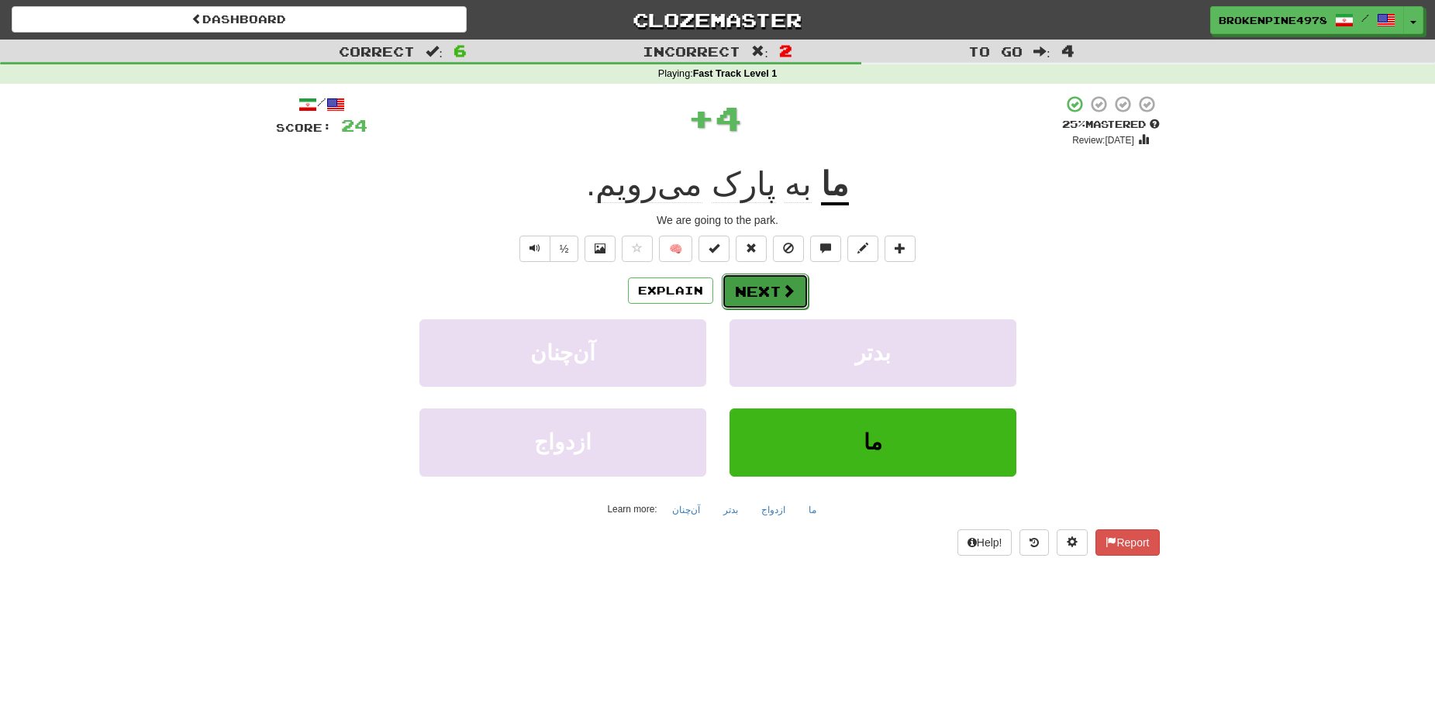
click at [767, 286] on button "Next" at bounding box center [765, 292] width 87 height 36
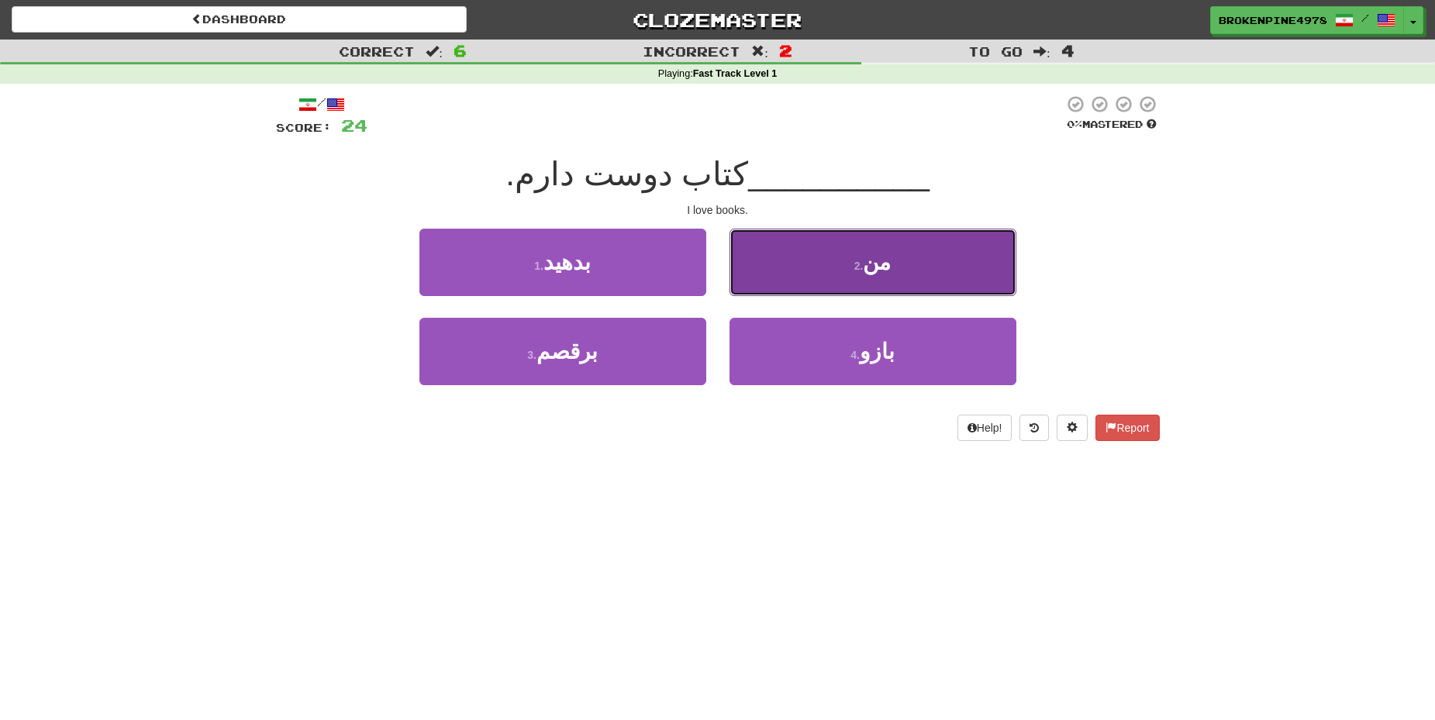
click at [814, 291] on button "2 . من" at bounding box center [872, 262] width 287 height 67
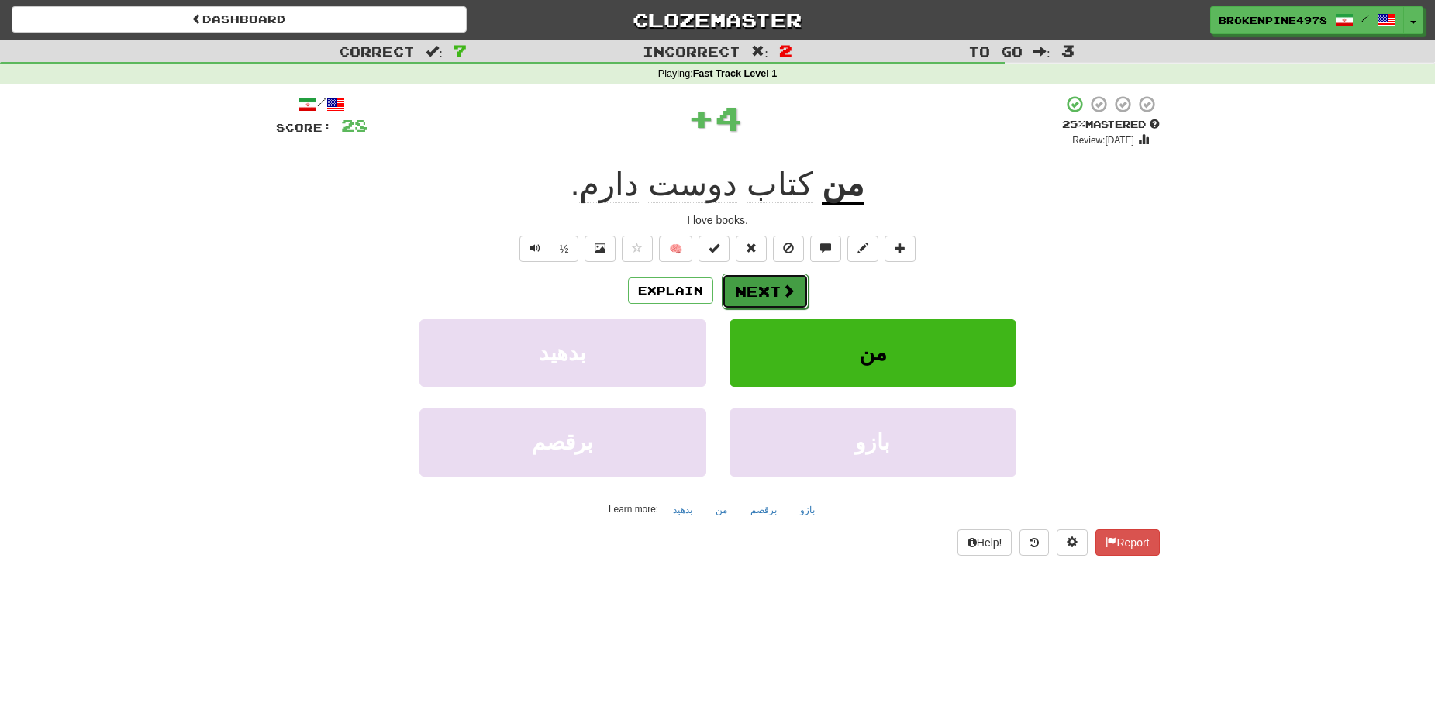
click at [770, 288] on button "Next" at bounding box center [765, 292] width 87 height 36
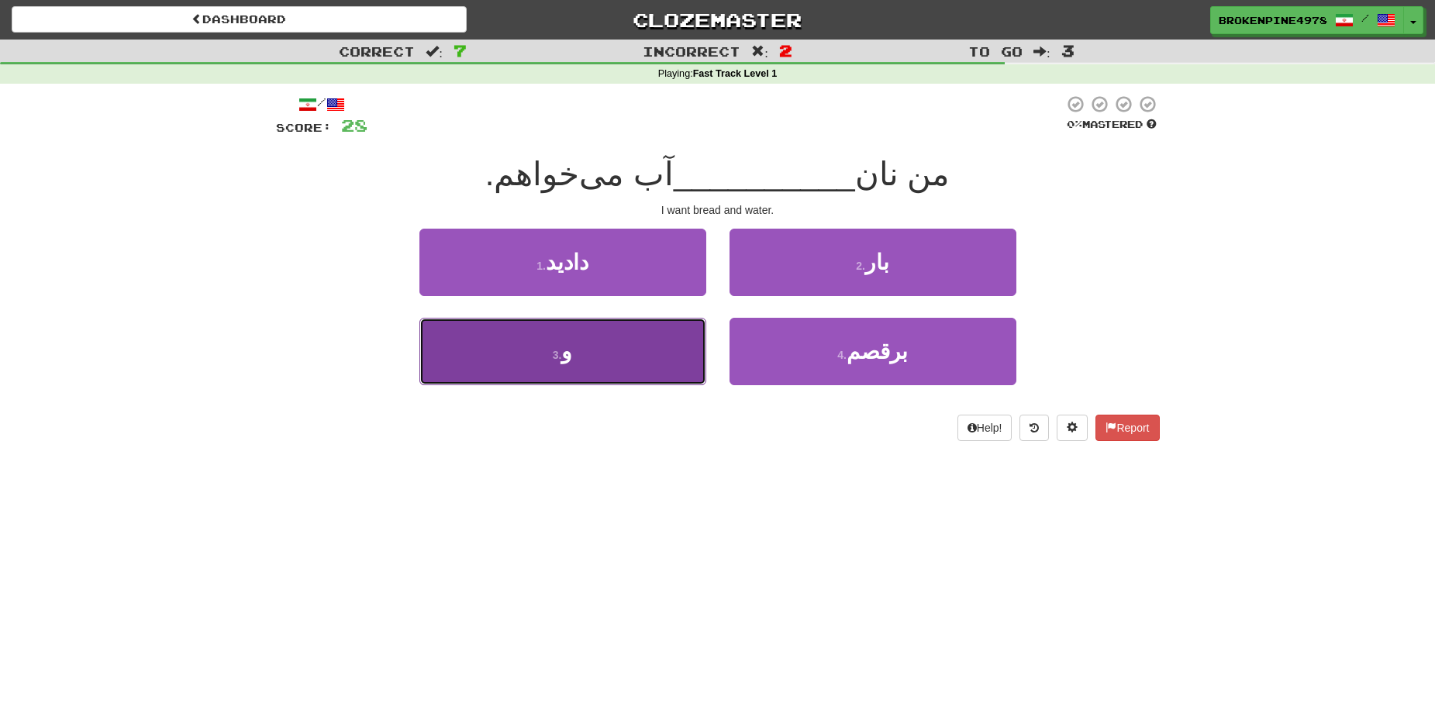
click at [584, 358] on button "3 . و" at bounding box center [562, 351] width 287 height 67
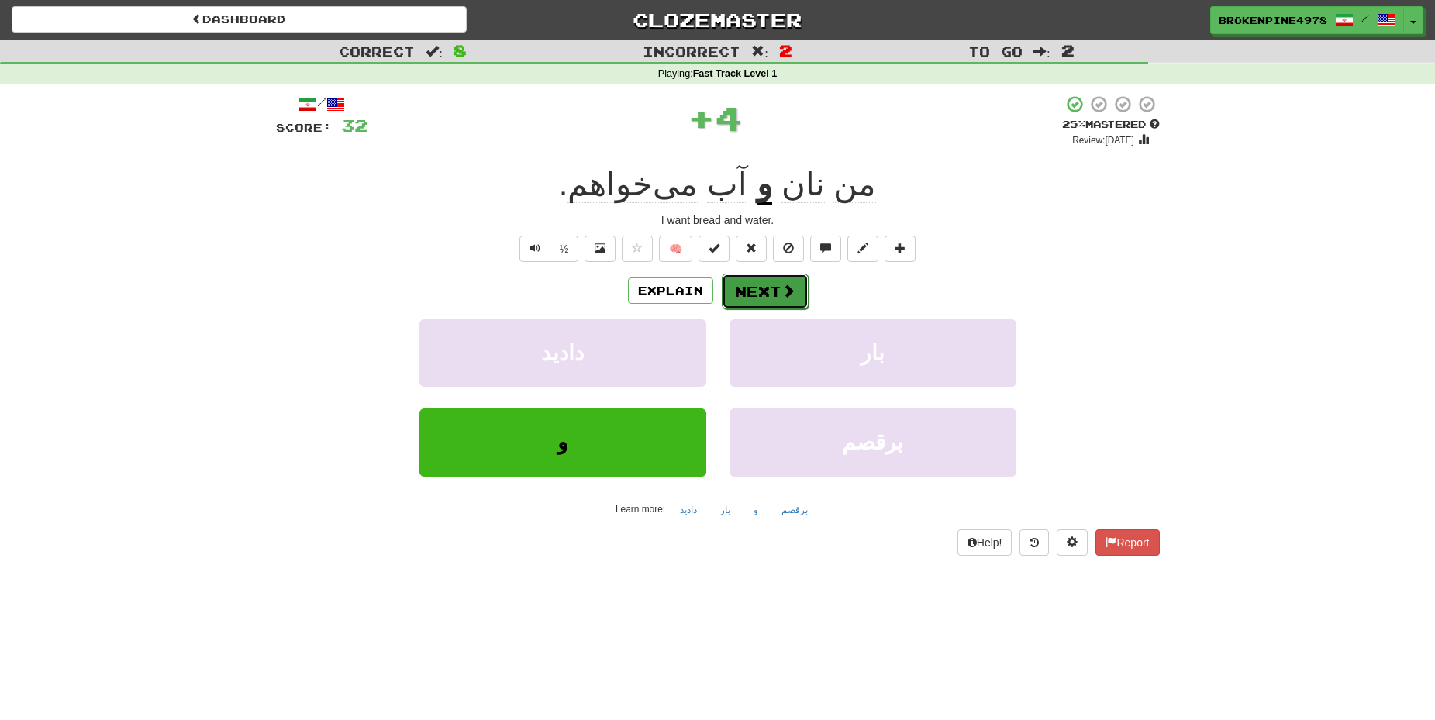
click at [795, 292] on button "Next" at bounding box center [765, 292] width 87 height 36
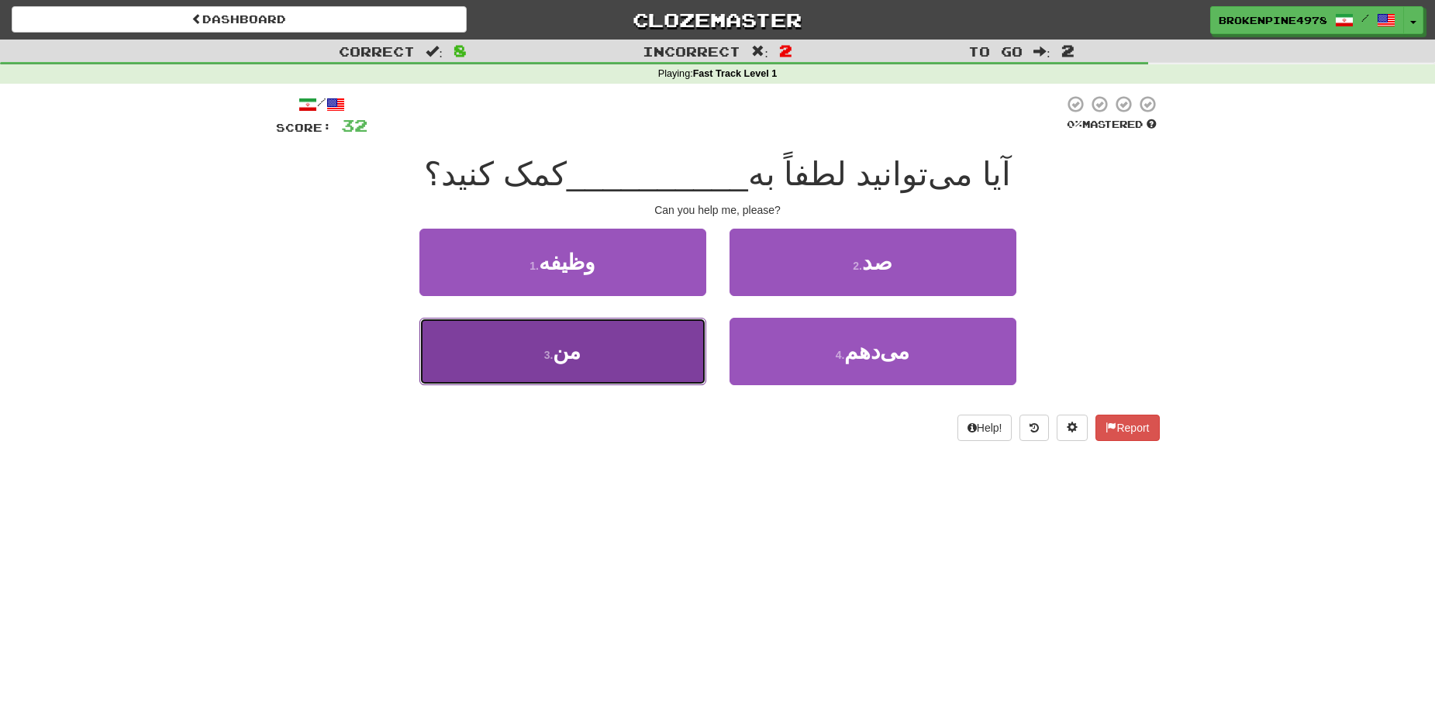
click at [622, 336] on button "3 . من" at bounding box center [562, 351] width 287 height 67
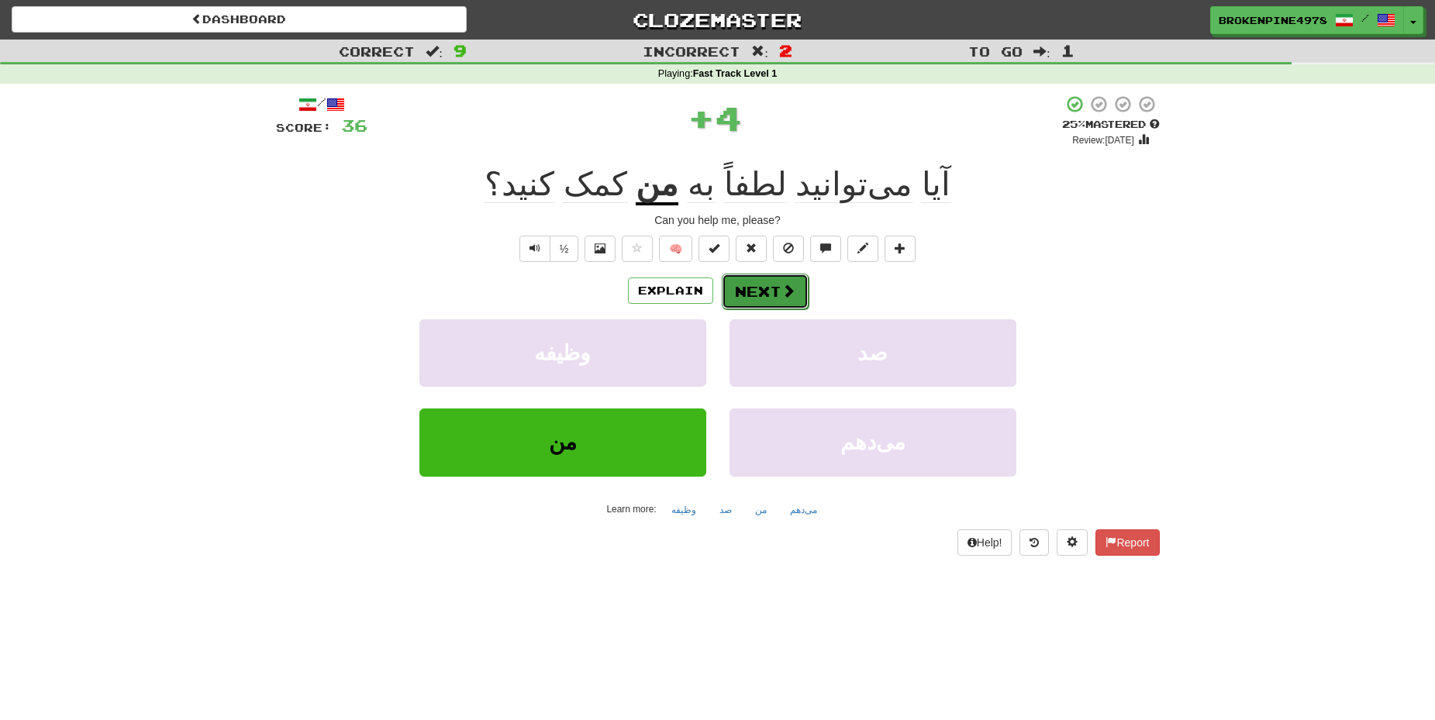
click at [750, 304] on button "Next" at bounding box center [765, 292] width 87 height 36
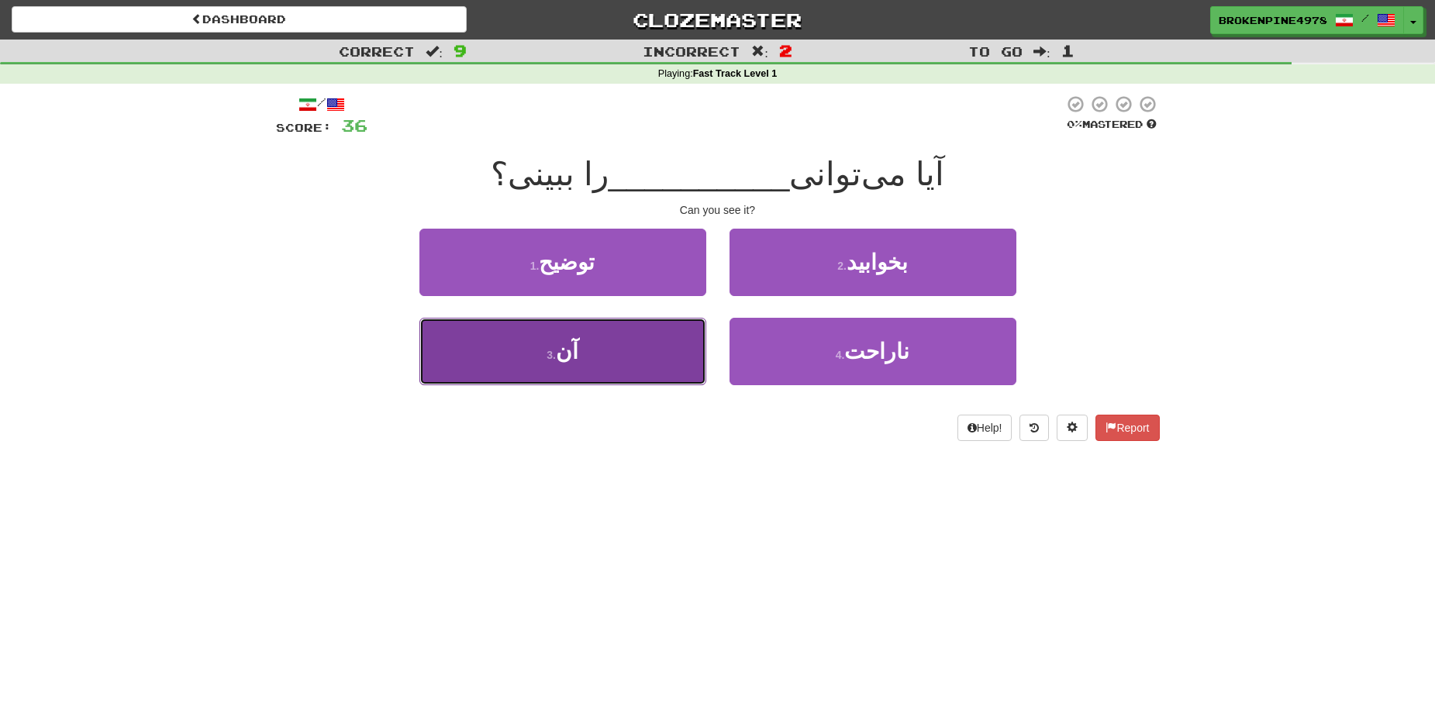
click at [669, 341] on button "3 . آن" at bounding box center [562, 351] width 287 height 67
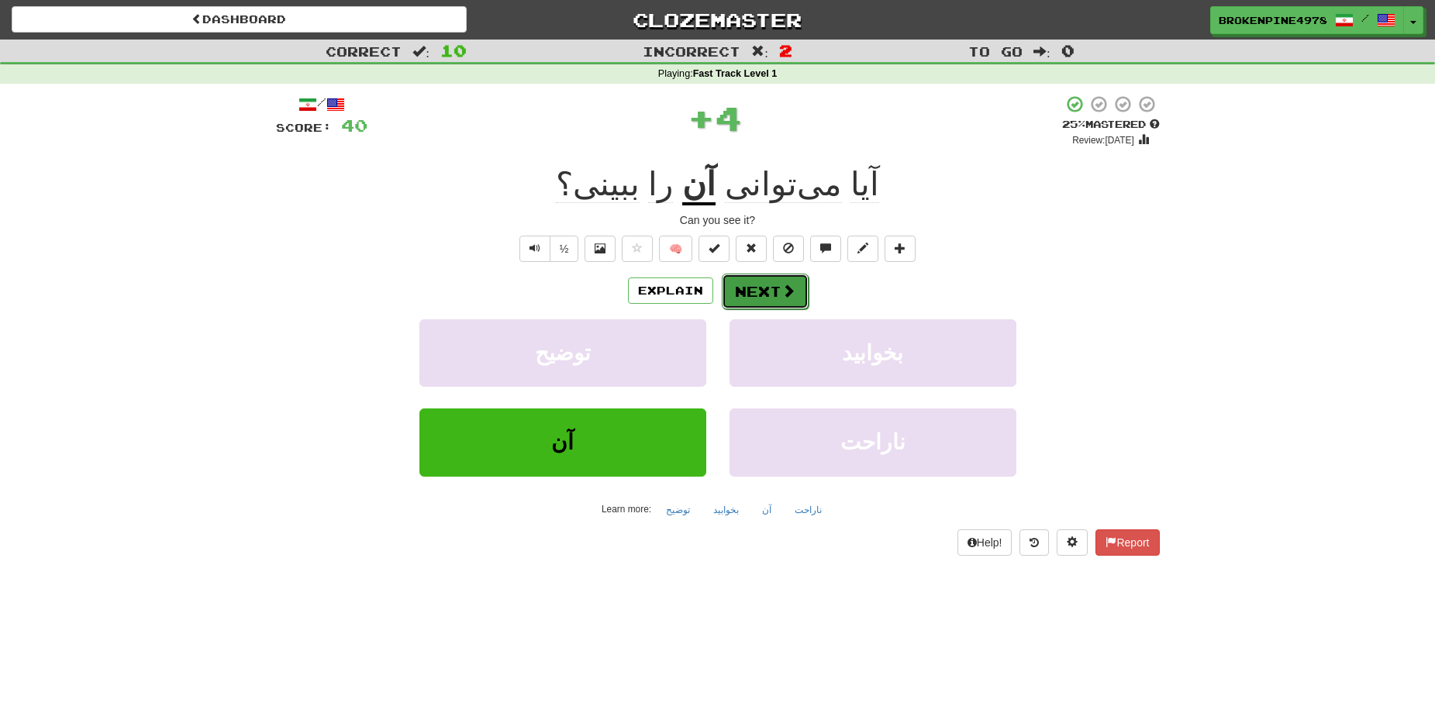
click at [785, 277] on button "Next" at bounding box center [765, 292] width 87 height 36
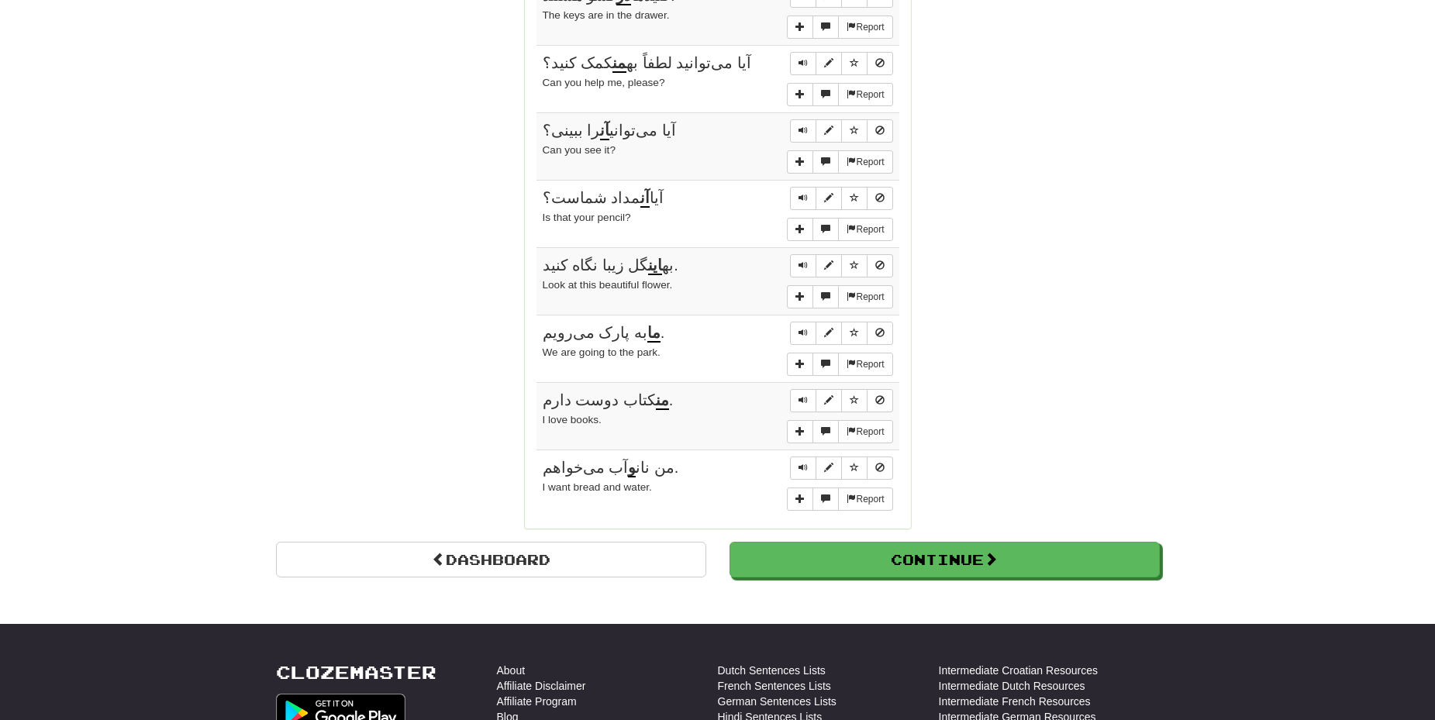
scroll to position [1085, 0]
